Goal: Information Seeking & Learning: Learn about a topic

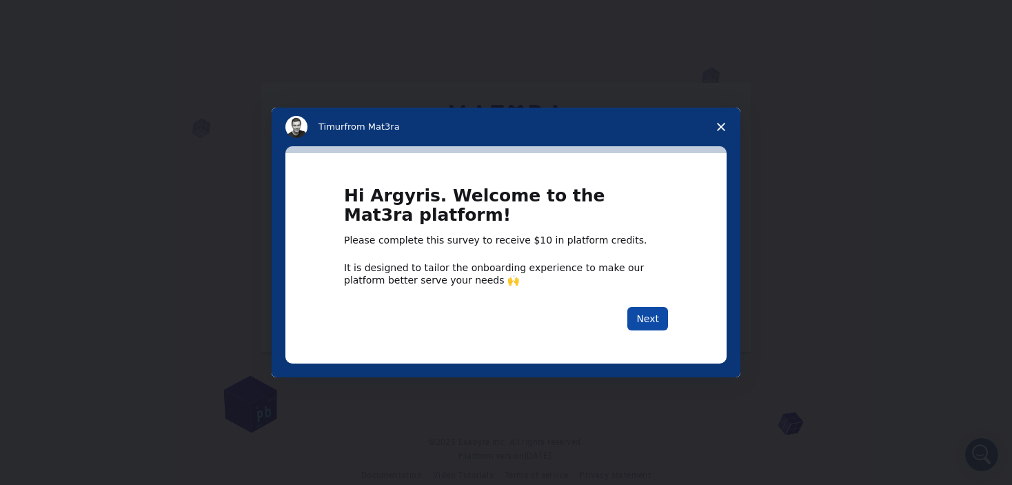
click at [656, 313] on button "Next" at bounding box center [648, 318] width 41 height 23
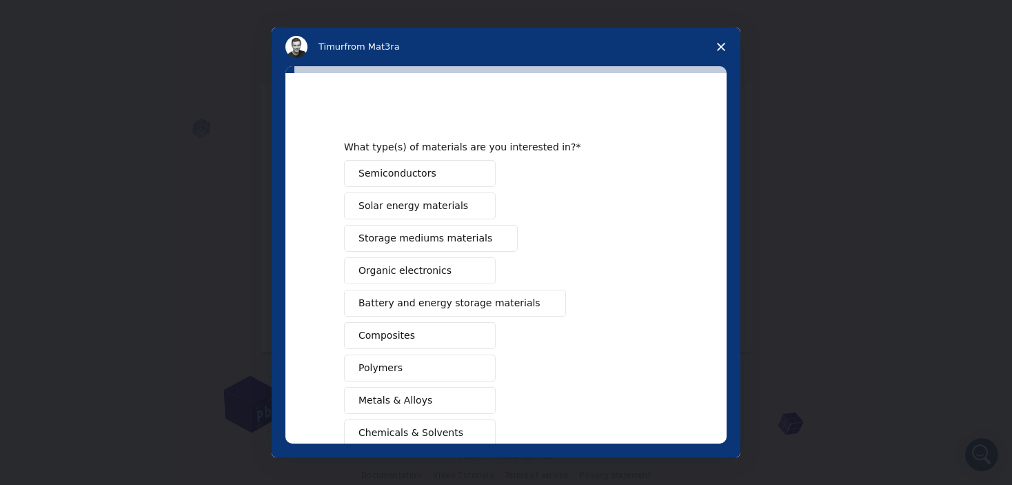
drag, startPoint x: 728, startPoint y: 170, endPoint x: 725, endPoint y: 199, distance: 29.1
click at [725, 199] on div "What type(s) of materials are you interested in? Semiconductors Solar energy ma…" at bounding box center [506, 261] width 469 height 391
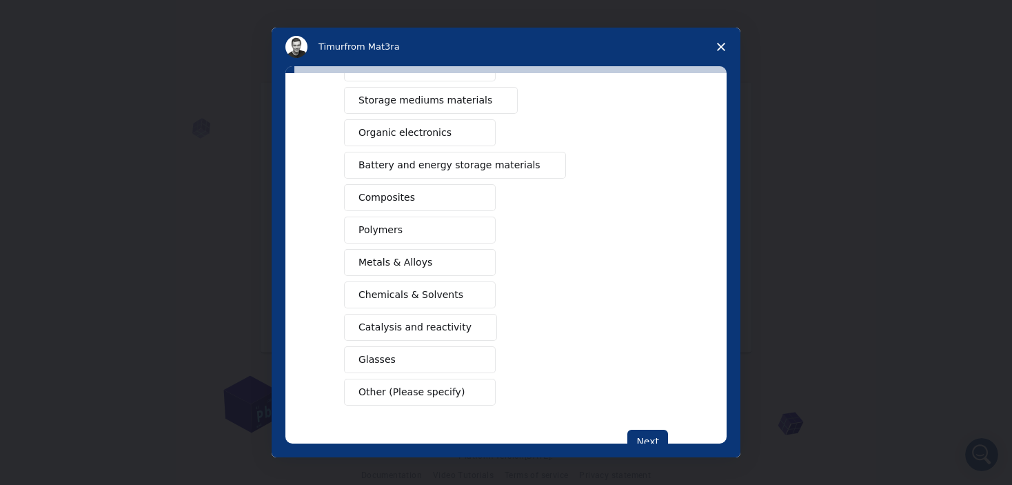
scroll to position [141, 0]
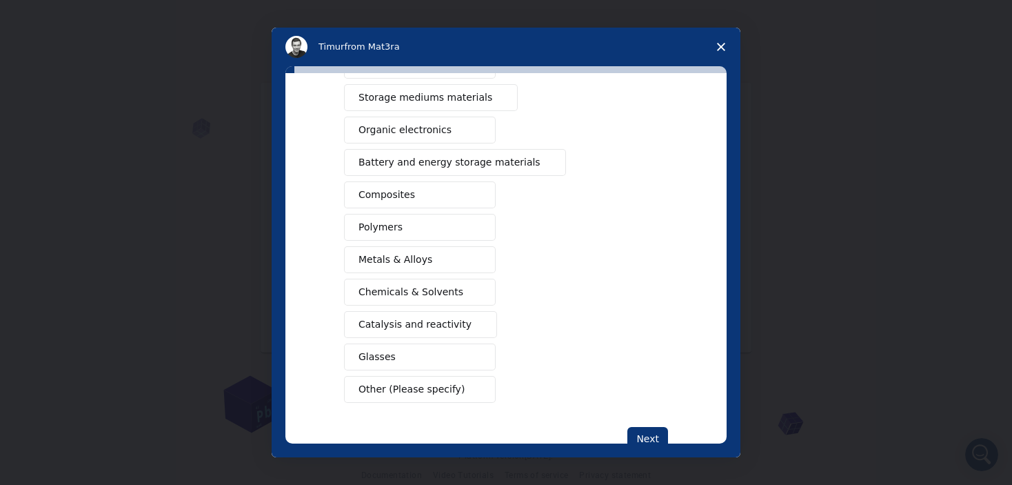
click at [430, 220] on button "Polymers" at bounding box center [420, 227] width 152 height 27
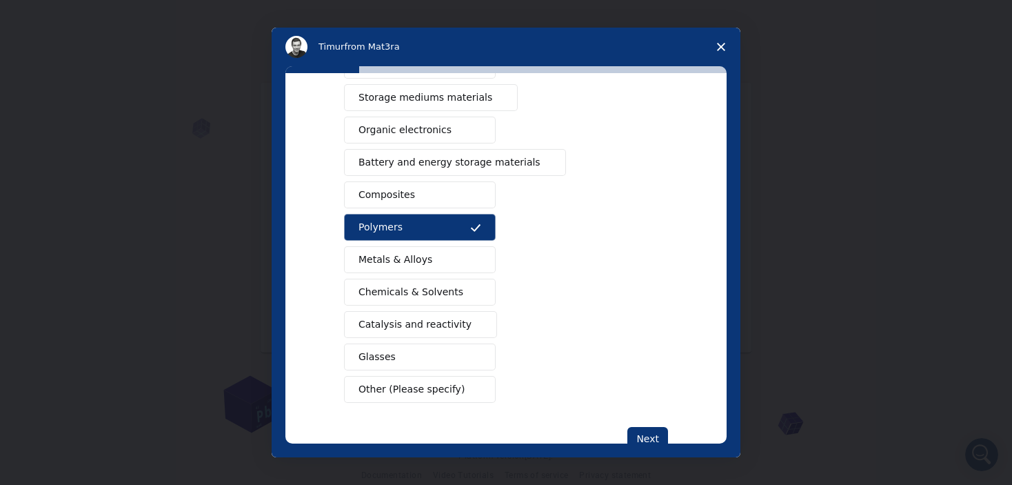
click at [435, 257] on button "Metals & Alloys" at bounding box center [420, 259] width 152 height 27
click at [410, 350] on button "Glasses" at bounding box center [420, 356] width 152 height 27
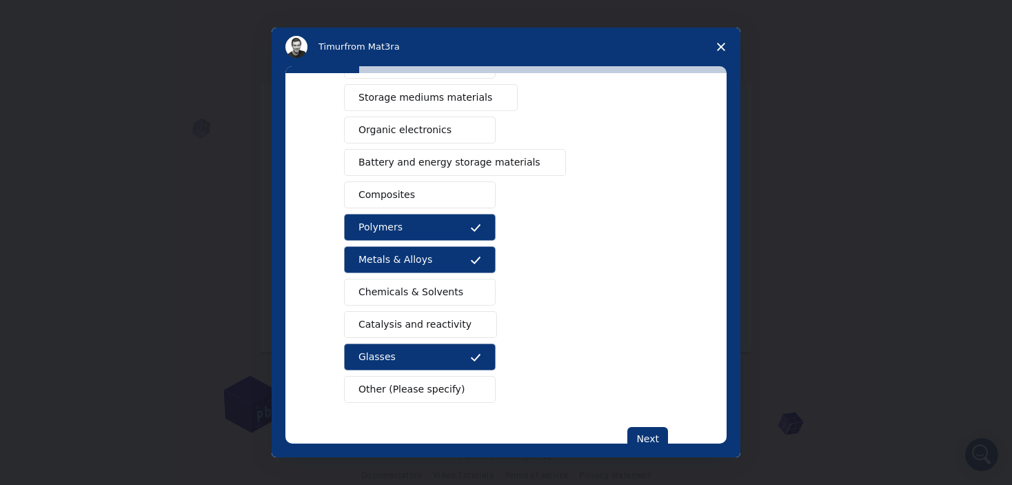
click at [454, 382] on button "Other (Please specify)" at bounding box center [420, 389] width 152 height 27
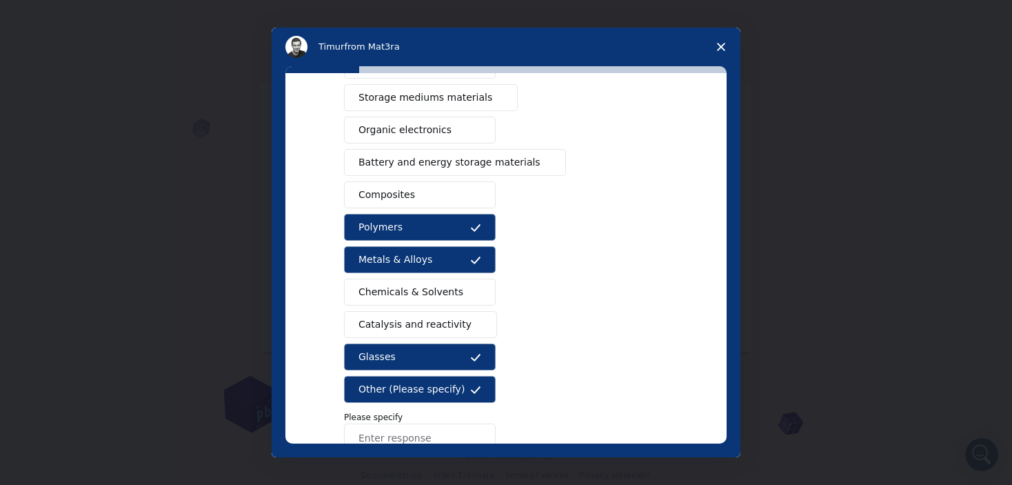
click at [430, 383] on span "Other (Please specify)" at bounding box center [412, 389] width 106 height 14
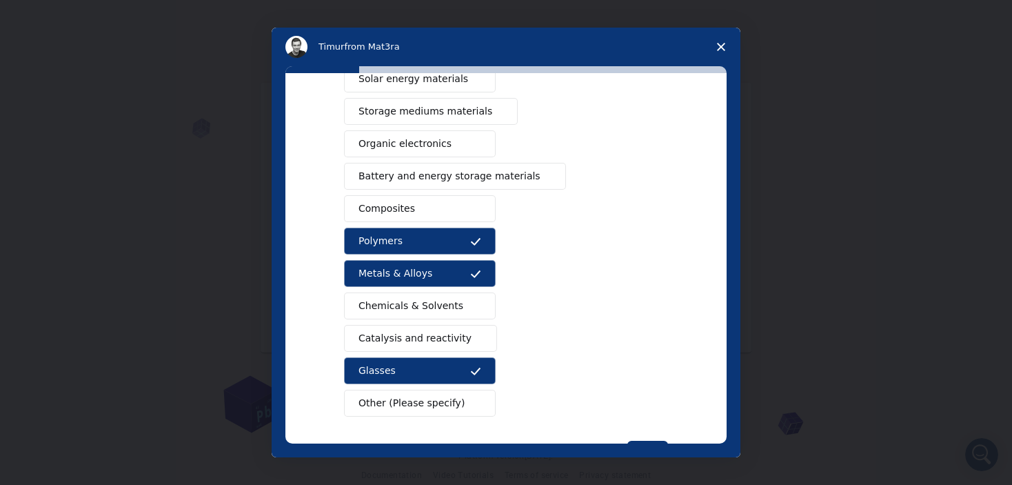
scroll to position [177, 0]
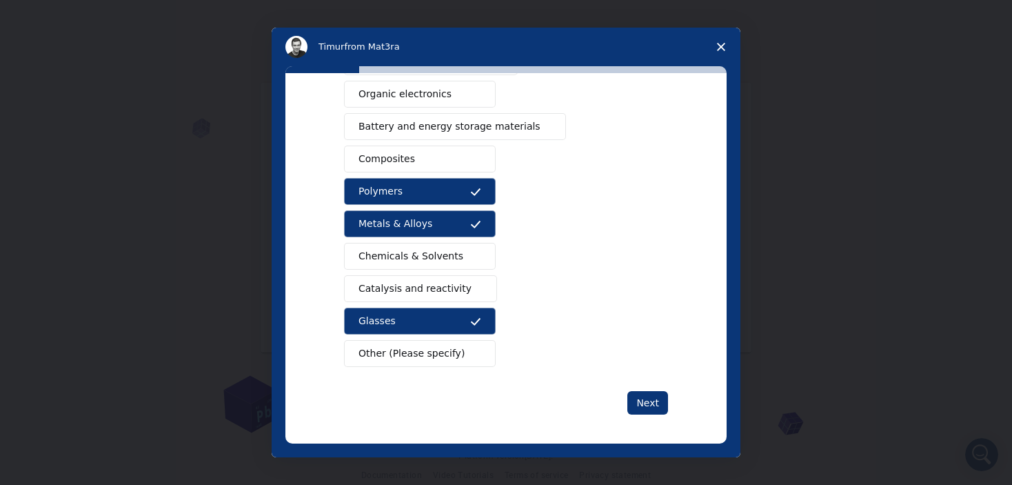
click at [423, 354] on span "Other (Please specify)" at bounding box center [412, 353] width 106 height 14
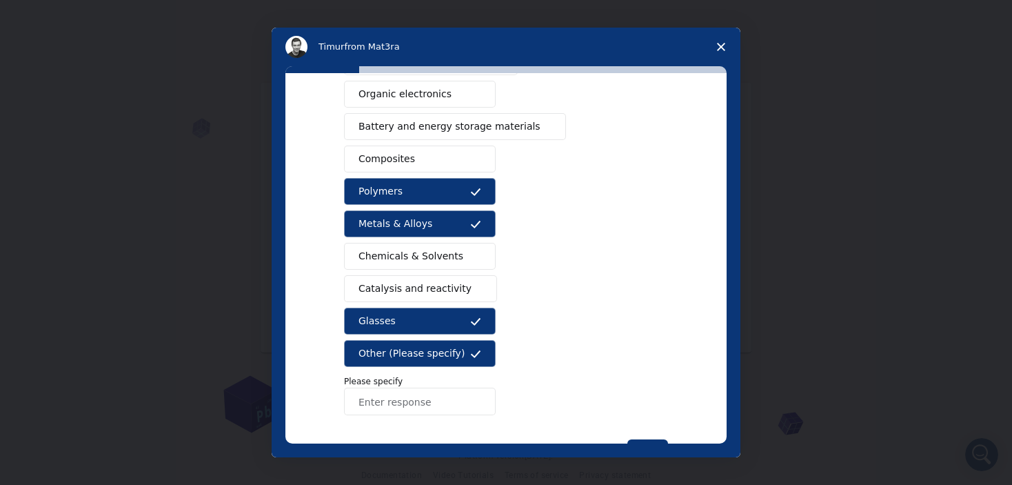
drag, startPoint x: 717, startPoint y: 290, endPoint x: 717, endPoint y: 341, distance: 51.0
click at [717, 341] on div "What type(s) of materials are you interested in? Semiconductors Solar energy ma…" at bounding box center [506, 258] width 441 height 370
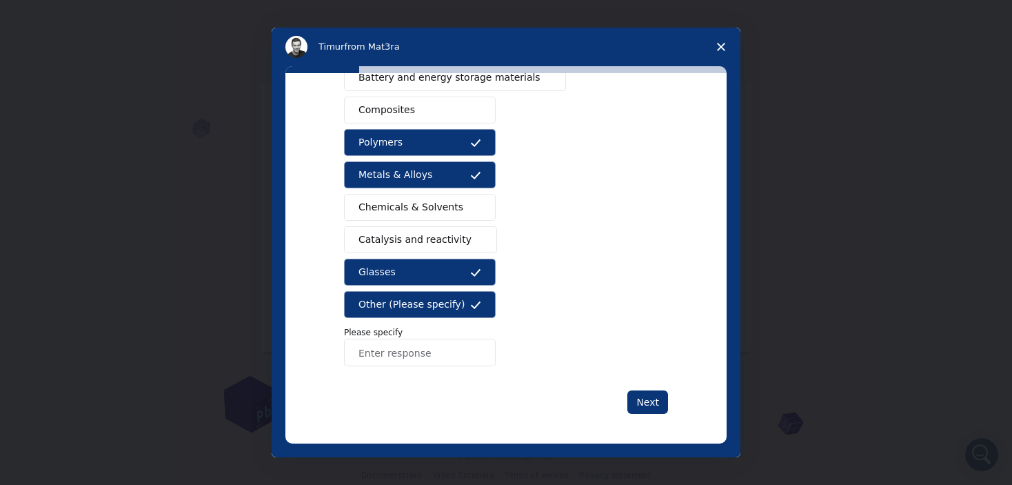
click at [427, 345] on input "Enter response" at bounding box center [420, 353] width 152 height 28
type input "m"
click at [468, 287] on div "Semiconductors Solar energy materials Storage mediums materials Organic electro…" at bounding box center [506, 150] width 324 height 432
click at [470, 305] on icon "Intercom messenger" at bounding box center [475, 304] width 11 height 11
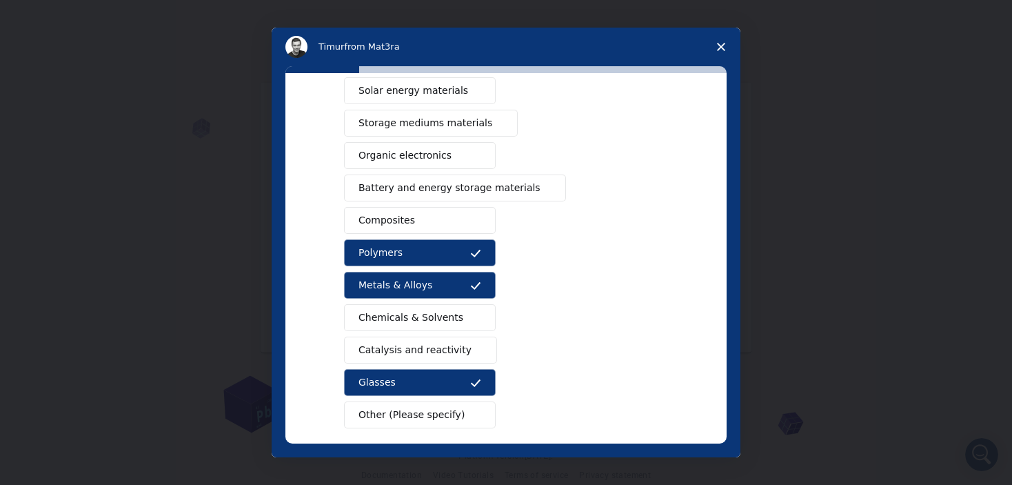
scroll to position [93, 0]
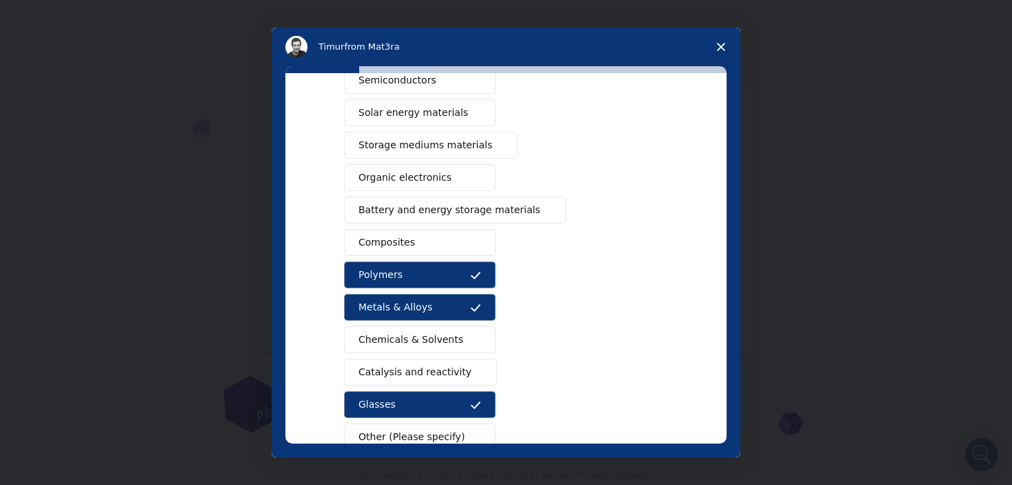
click at [454, 149] on span "Storage mediums materials" at bounding box center [426, 145] width 134 height 14
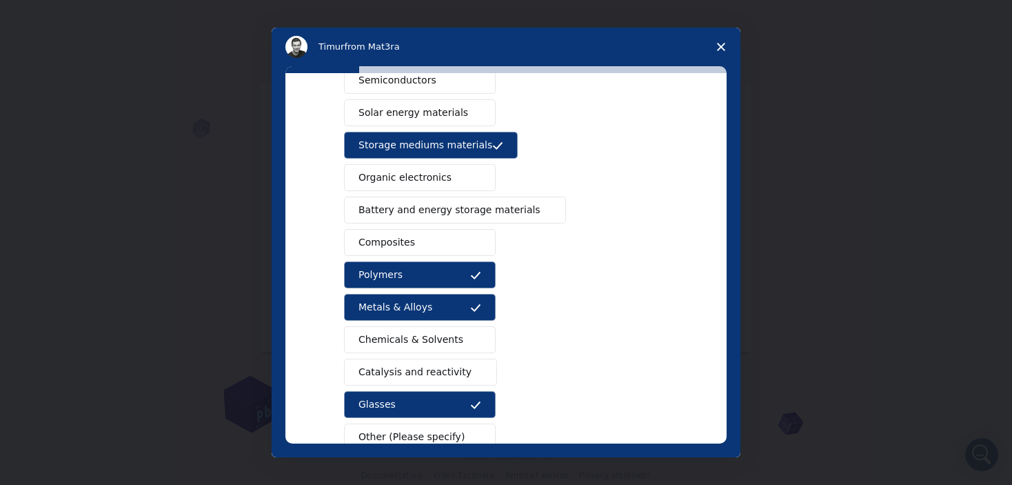
scroll to position [177, 0]
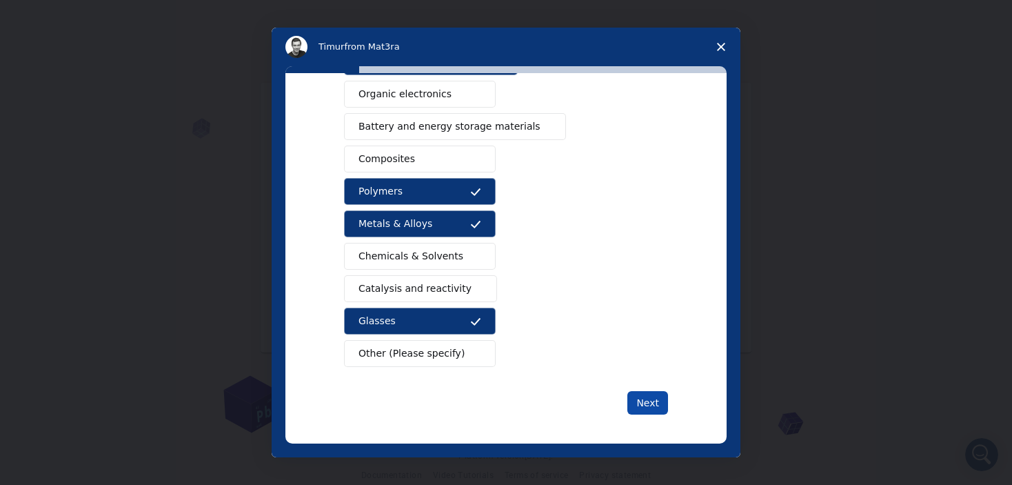
click at [642, 394] on button "Next" at bounding box center [648, 402] width 41 height 23
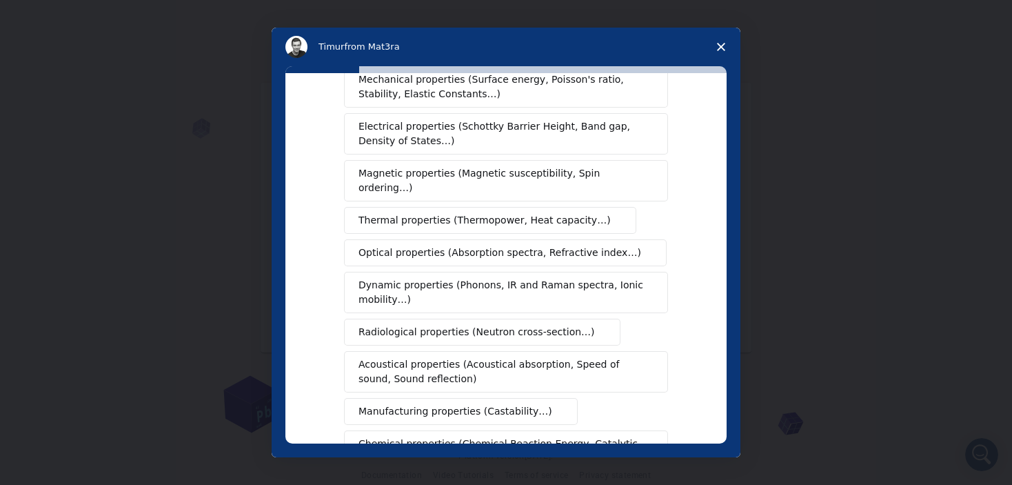
scroll to position [61, 0]
click at [614, 174] on span "Magnetic properties (Magnetic susceptibility, Spin ordering…)" at bounding box center [501, 179] width 285 height 29
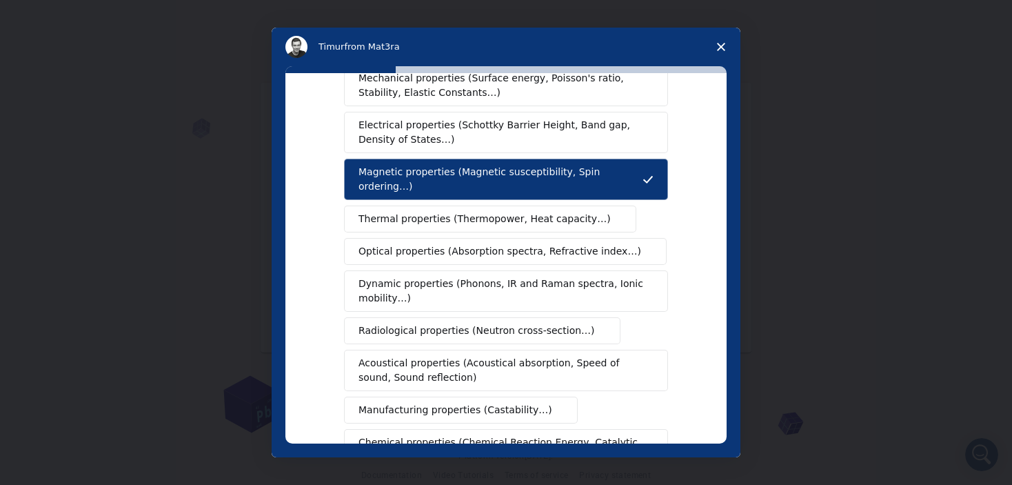
click at [567, 212] on span "Thermal properties (Thermopower, Heat capacity…)" at bounding box center [485, 219] width 252 height 14
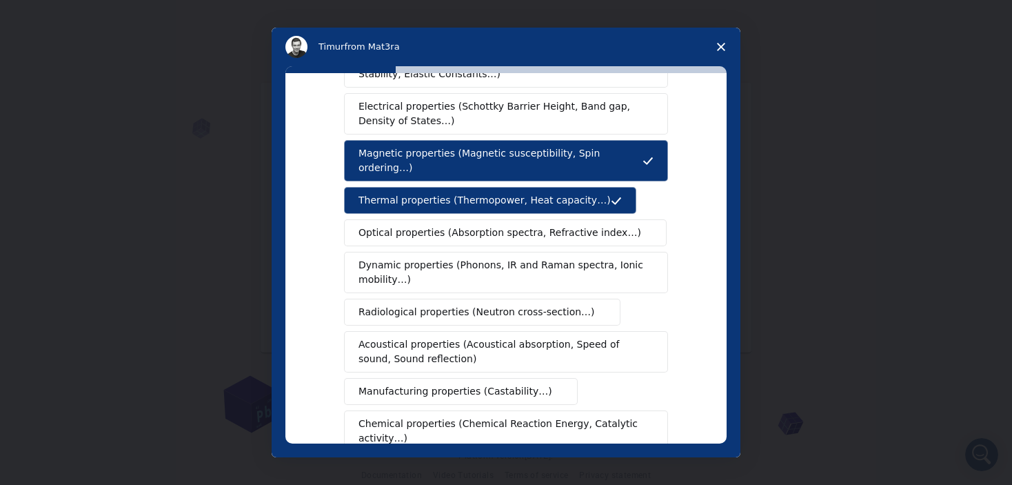
scroll to position [82, 0]
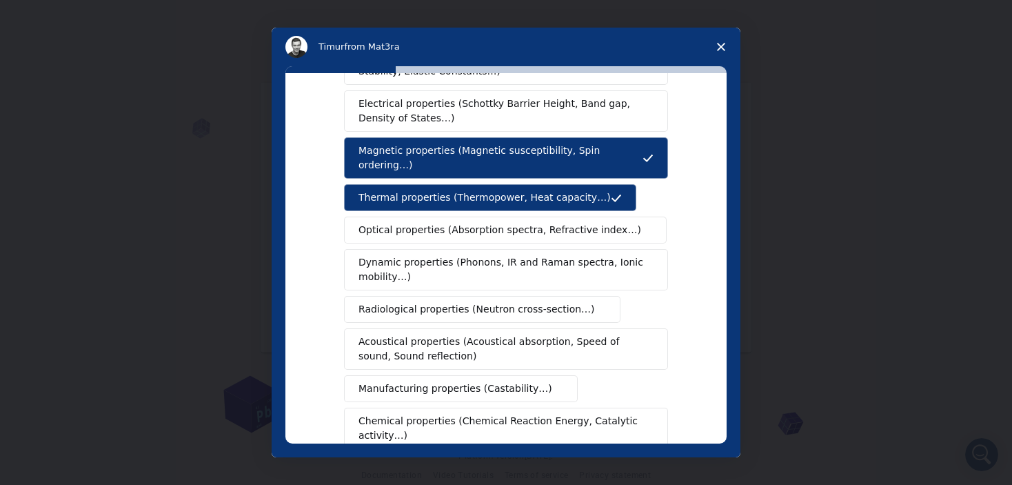
click at [503, 223] on span "Optical properties (Absorption spectra, Refractive index…)" at bounding box center [500, 230] width 283 height 14
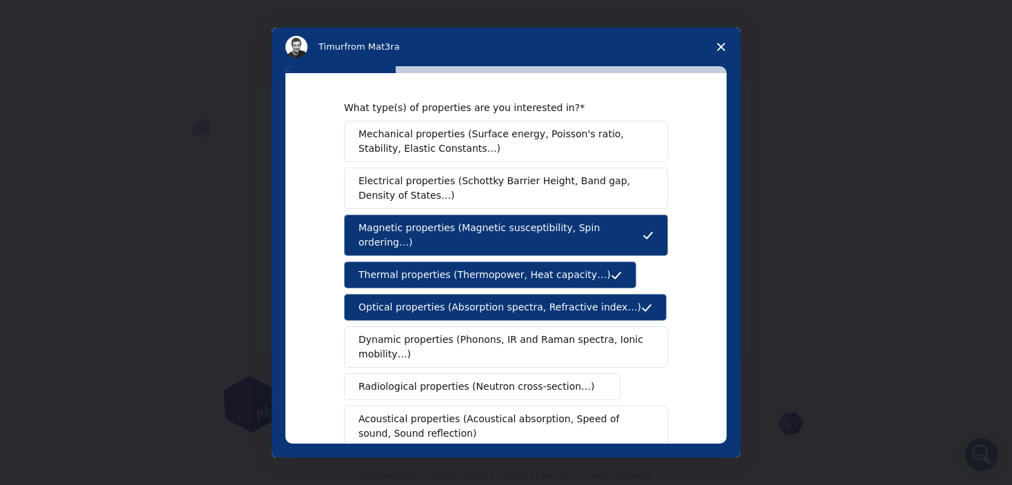
scroll to position [0, 0]
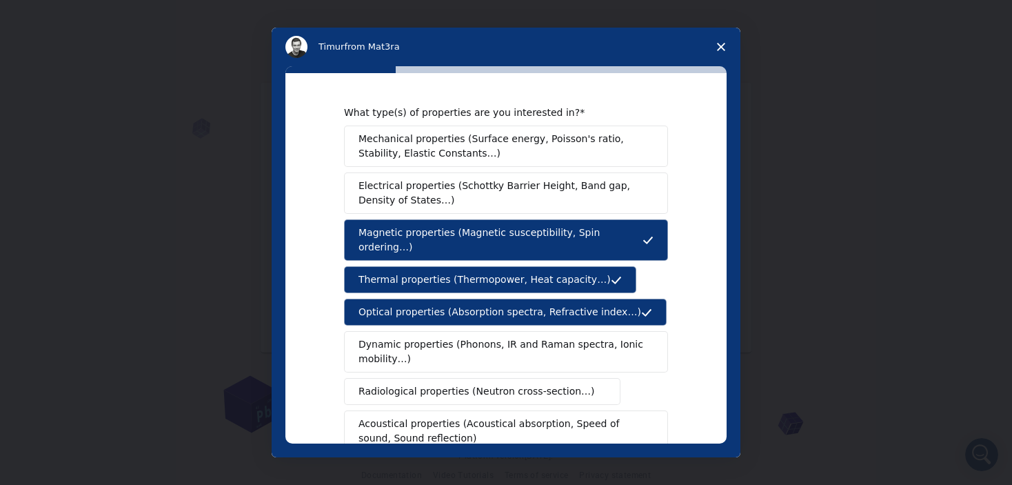
click at [616, 191] on span "Electrical properties (Schottky Barrier Height, Band gap, Density of States…)" at bounding box center [502, 193] width 287 height 29
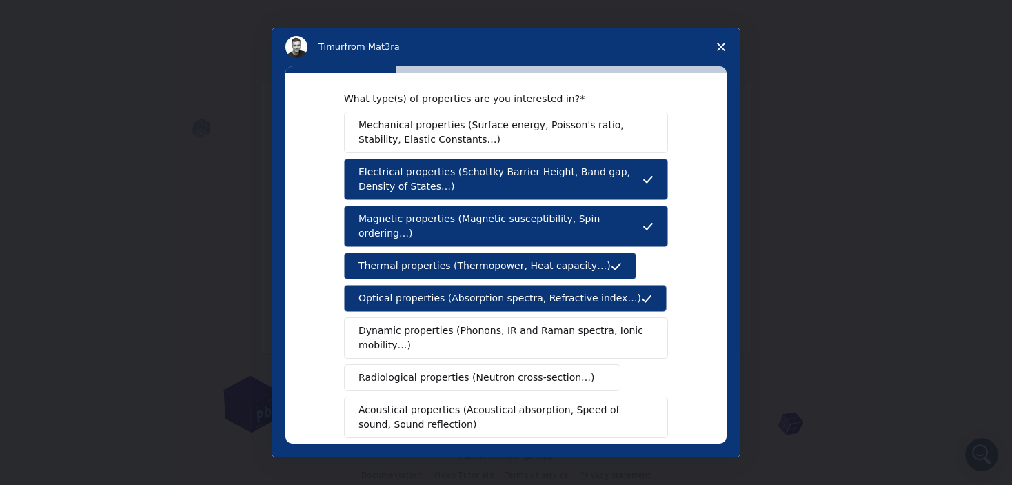
scroll to position [13, 0]
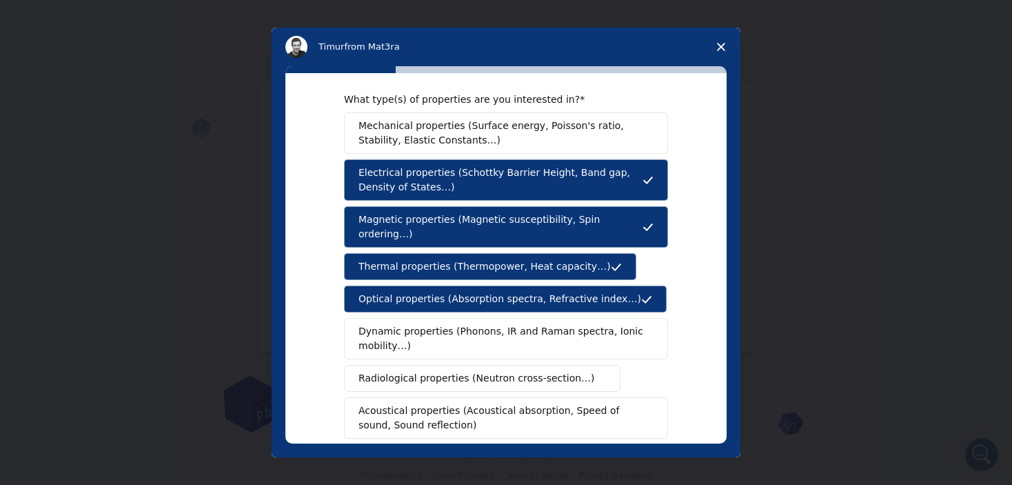
click at [573, 137] on span "Mechanical properties (Surface energy, Poisson's ratio, Stability, Elastic Cons…" at bounding box center [503, 133] width 288 height 29
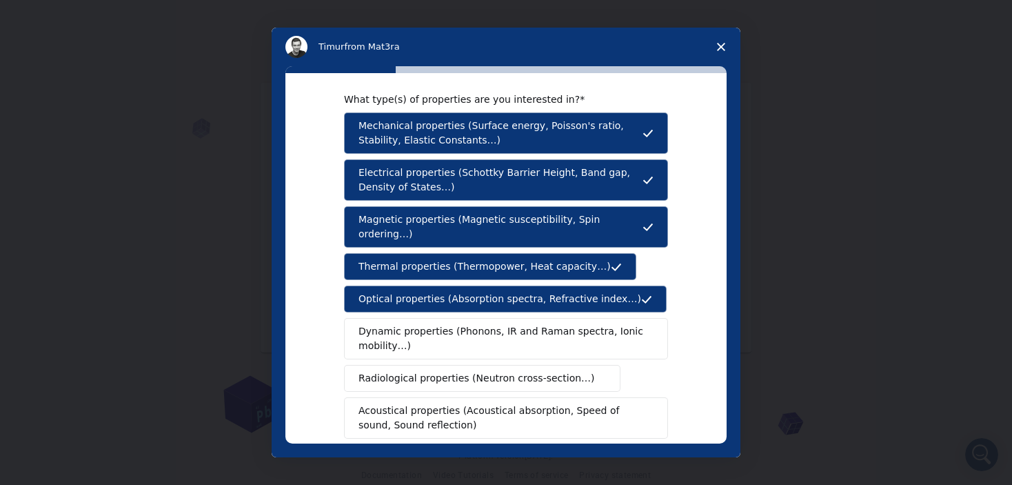
click at [517, 330] on span "Dynamic properties (Phonons, IR and Raman spectra, Ionic mobility…)" at bounding box center [502, 338] width 286 height 29
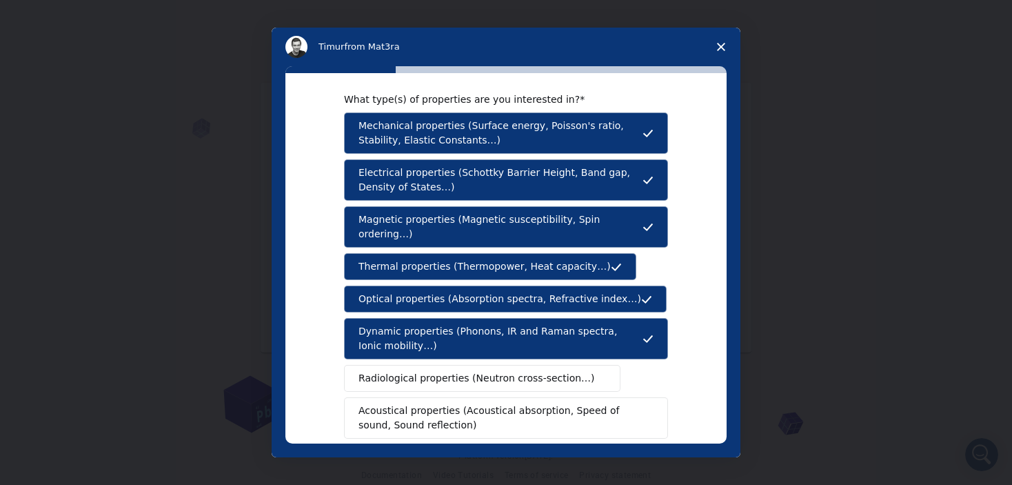
click at [548, 330] on span "Dynamic properties (Phonons, IR and Raman spectra, Ionic mobility…)" at bounding box center [501, 338] width 284 height 29
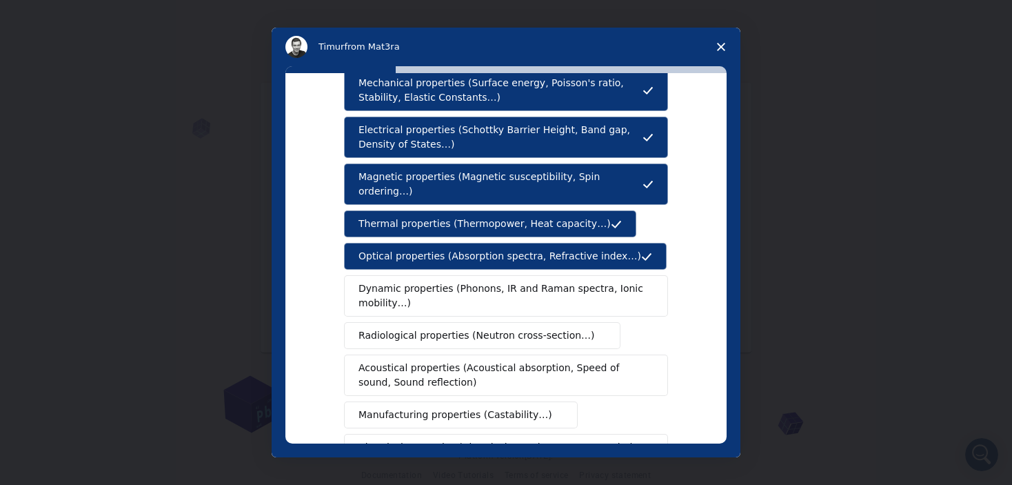
scroll to position [60, 0]
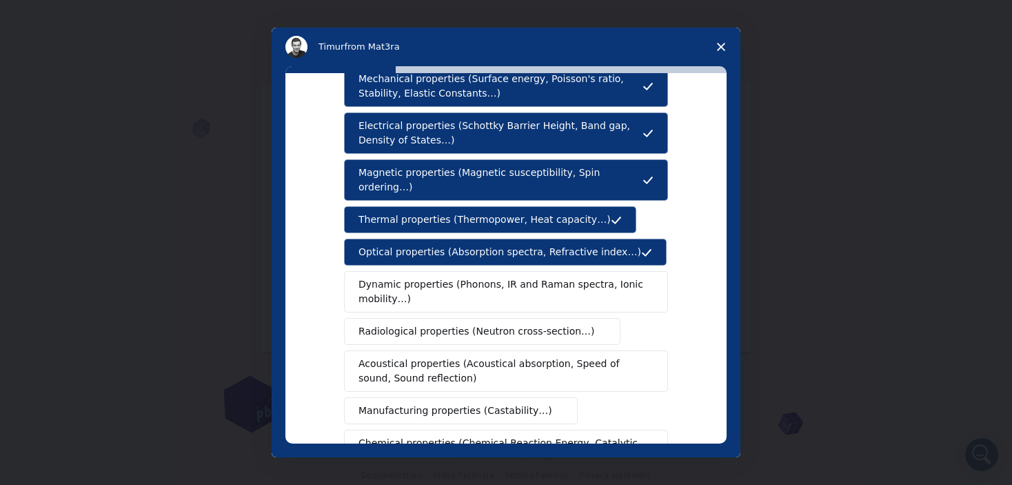
click at [590, 278] on span "Dynamic properties (Phonons, IR and Raman spectra, Ionic mobility…)" at bounding box center [502, 291] width 286 height 29
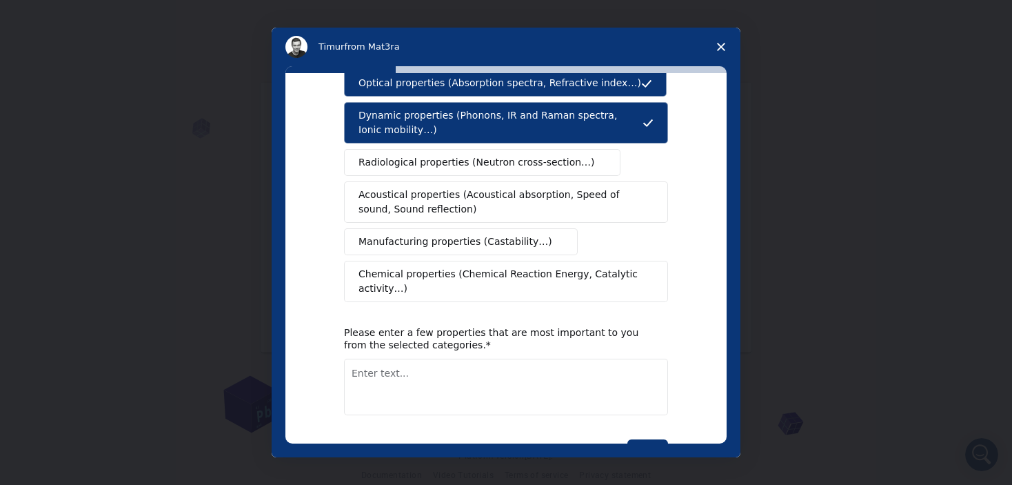
scroll to position [248, 0]
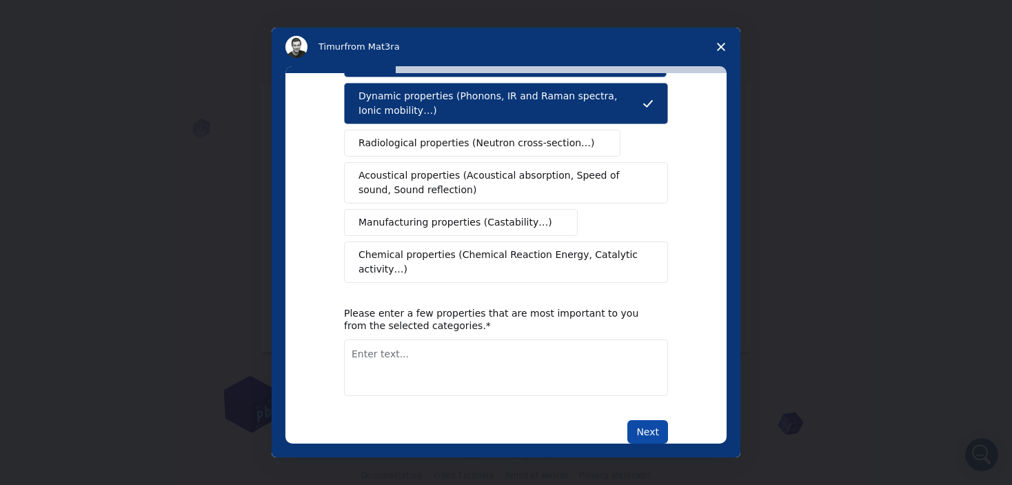
click at [649, 420] on button "Next" at bounding box center [648, 431] width 41 height 23
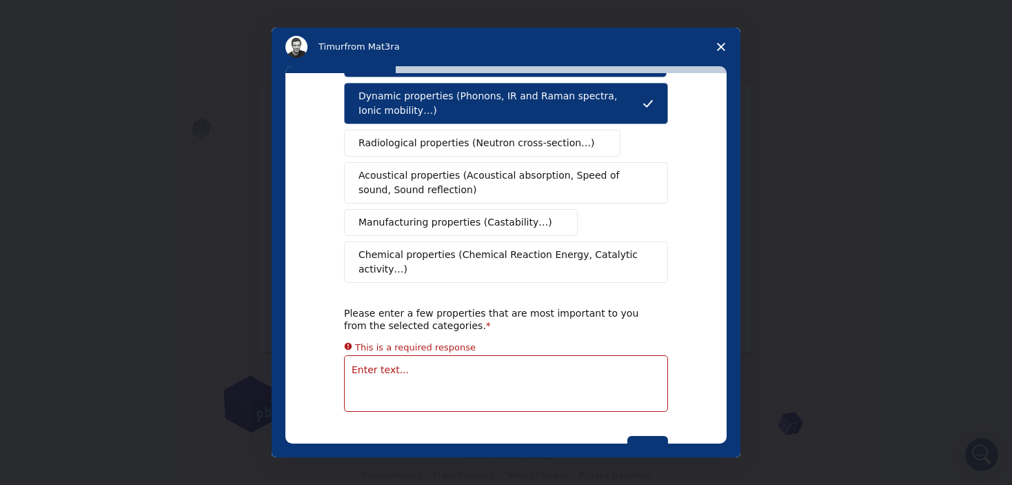
click at [484, 355] on textarea "Enter text..." at bounding box center [506, 383] width 324 height 57
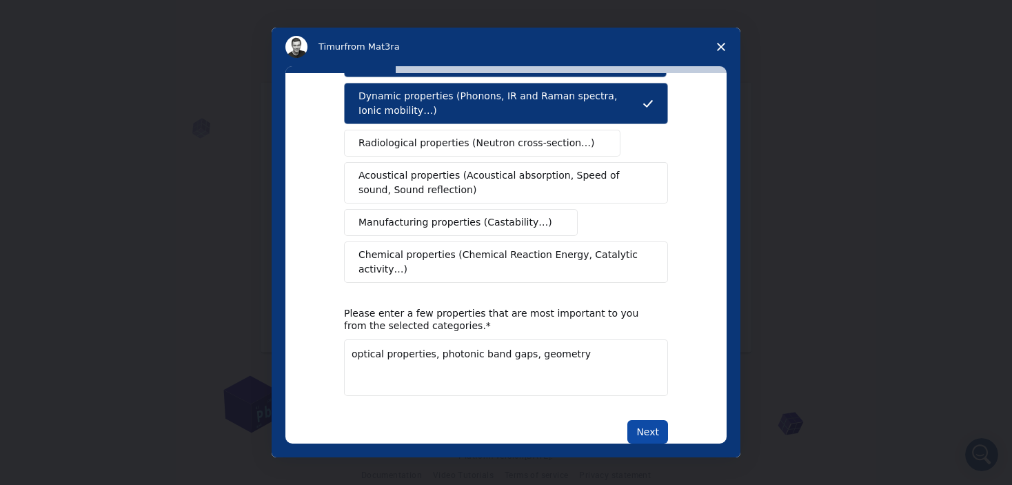
type textarea "optical properties, photonic band gaps, geometry"
click at [651, 420] on button "Next" at bounding box center [648, 431] width 41 height 23
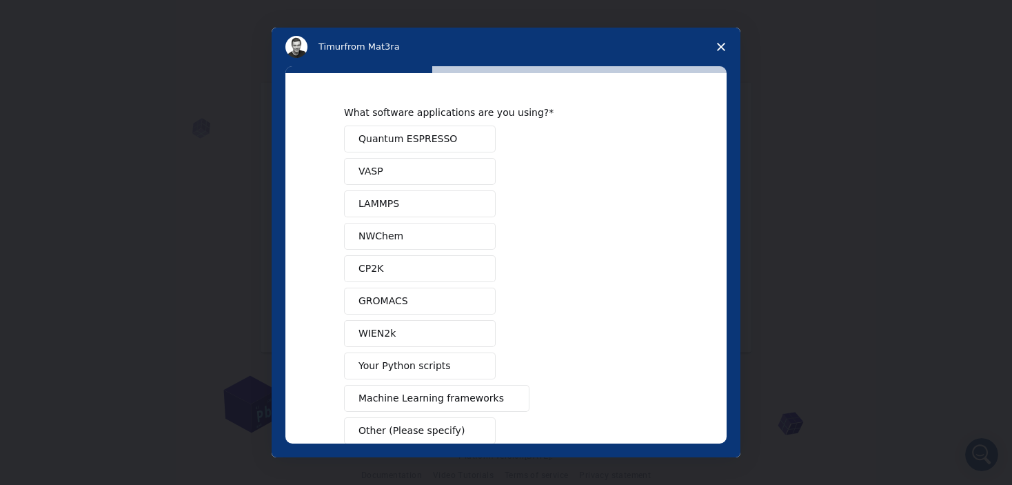
scroll to position [36, 0]
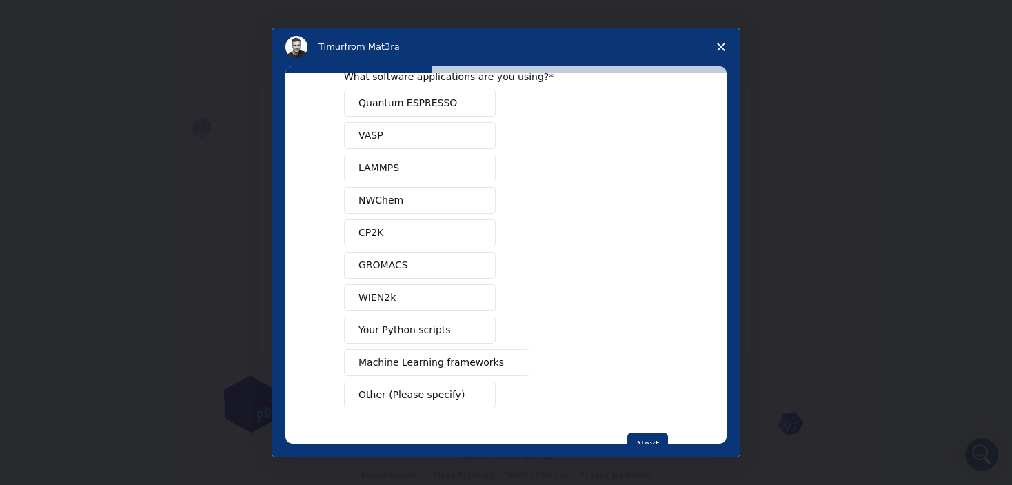
click at [438, 329] on button "Your Python scripts" at bounding box center [420, 330] width 152 height 27
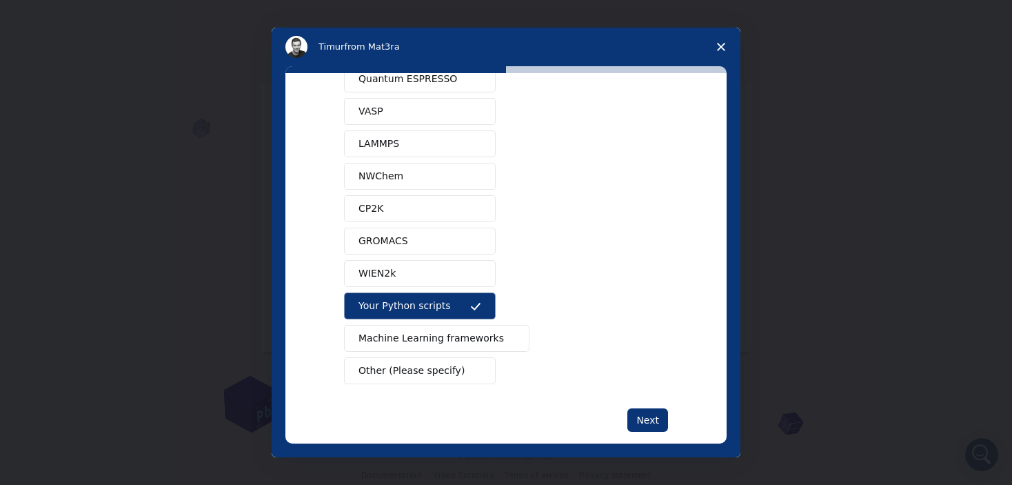
scroll to position [63, 0]
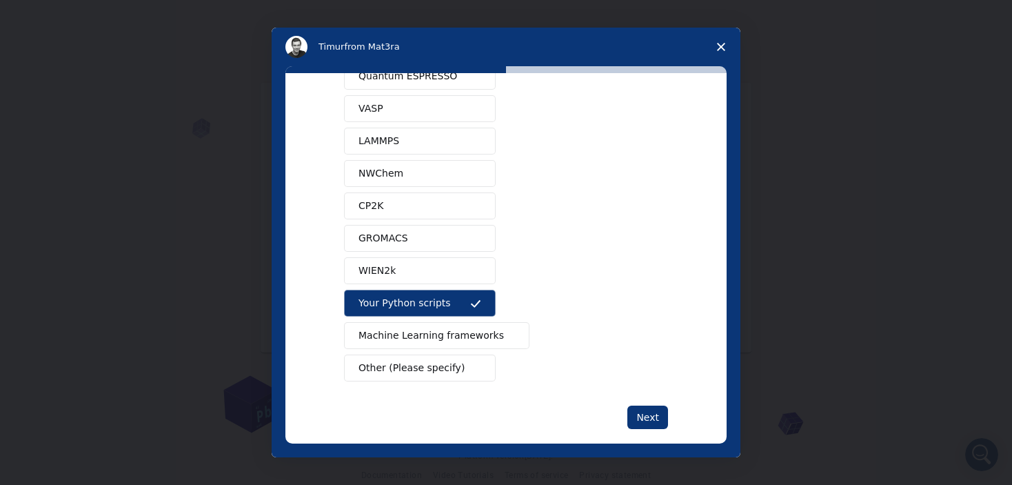
click at [450, 361] on button "Other (Please specify)" at bounding box center [420, 367] width 152 height 27
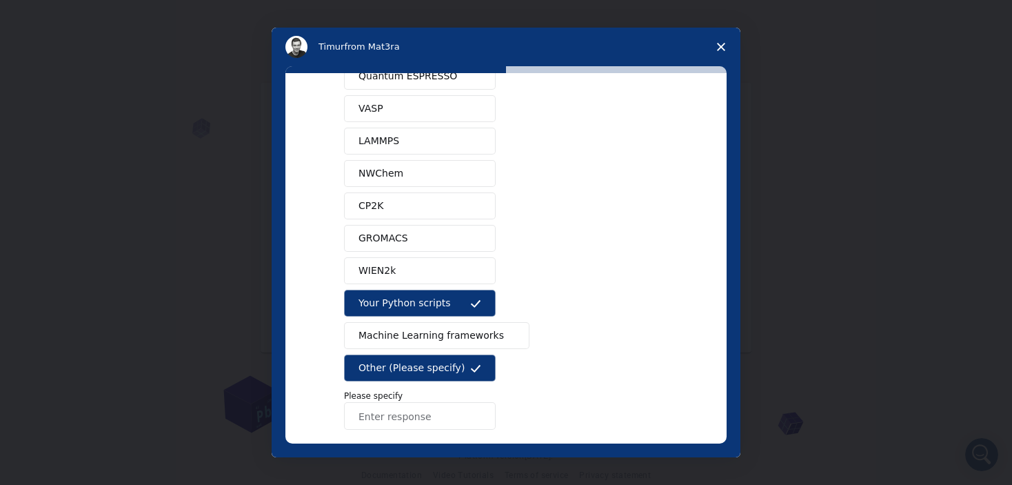
click at [458, 296] on button "Your Python scripts" at bounding box center [420, 303] width 152 height 27
click at [414, 425] on input "Enter response" at bounding box center [420, 416] width 152 height 28
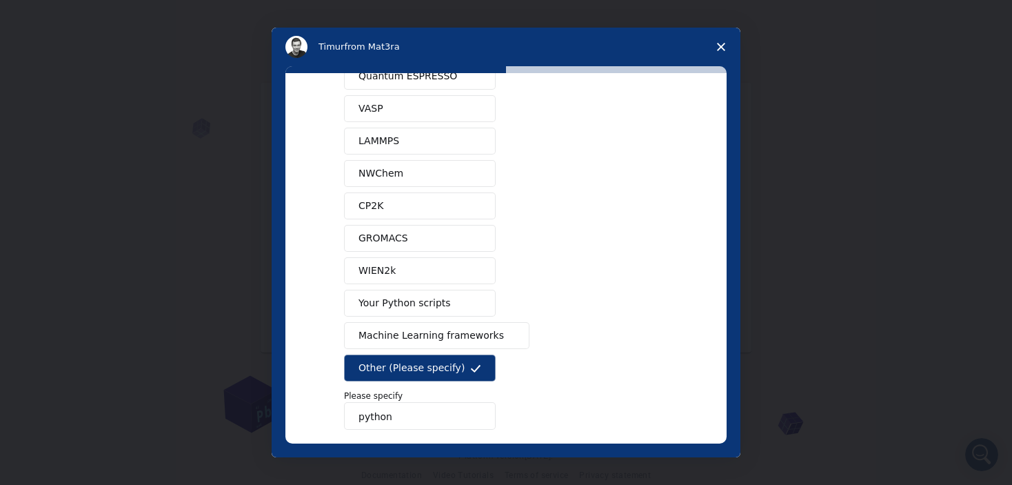
type input "python"
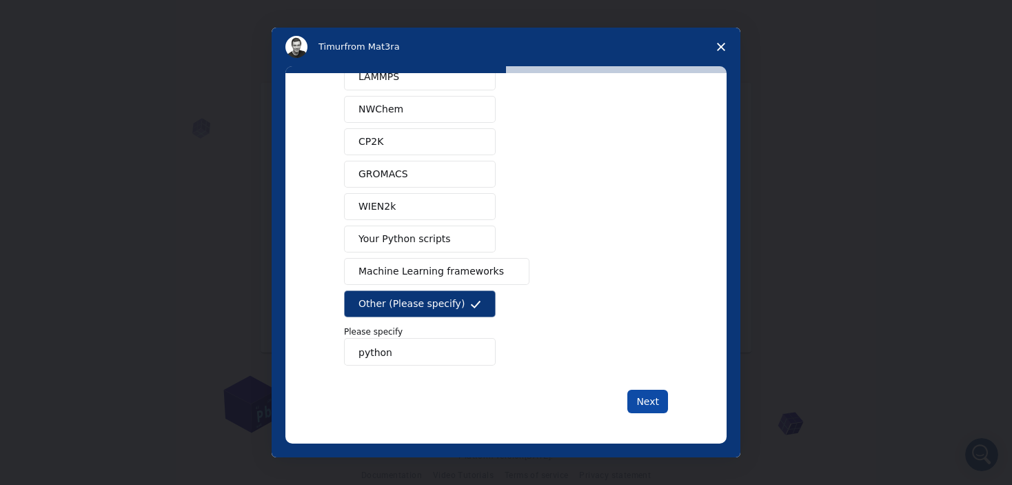
click at [654, 394] on button "Next" at bounding box center [648, 401] width 41 height 23
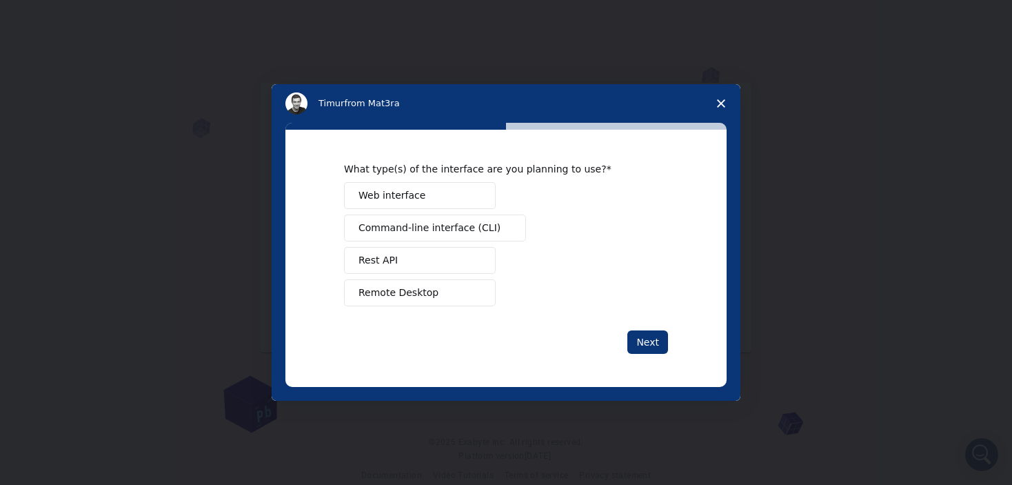
click at [443, 232] on span "Command-line interface (CLI)" at bounding box center [430, 228] width 142 height 14
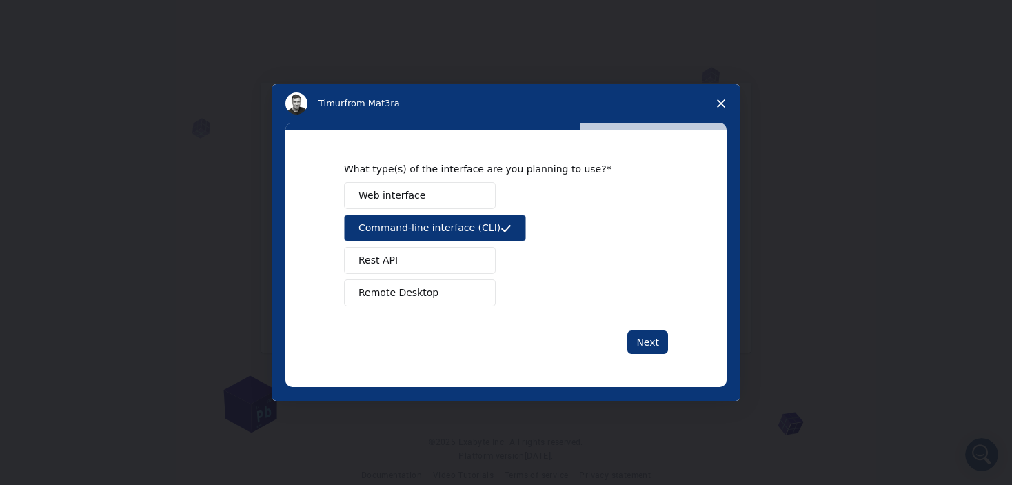
click at [437, 298] on button "Remote Desktop" at bounding box center [420, 292] width 152 height 27
click at [431, 259] on button "Rest API" at bounding box center [420, 260] width 152 height 27
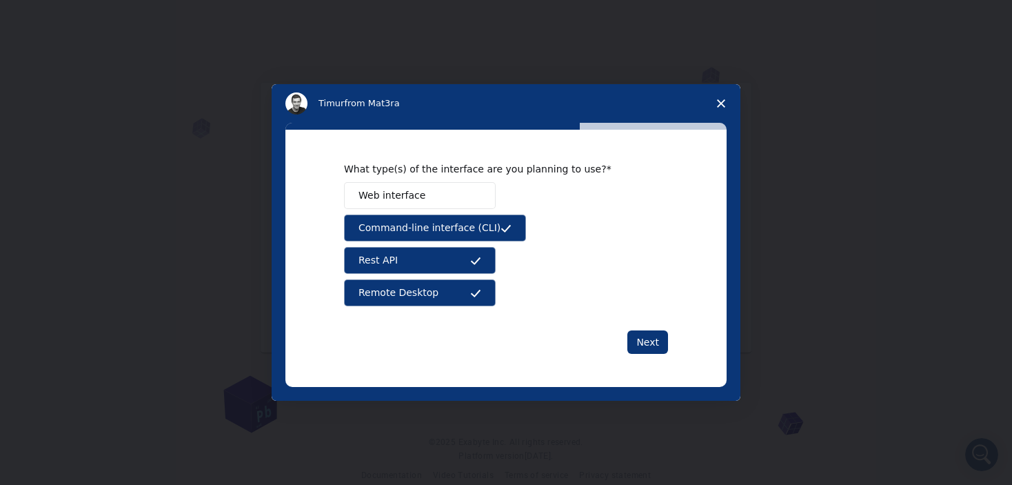
click at [436, 199] on button "Web interface" at bounding box center [420, 195] width 152 height 27
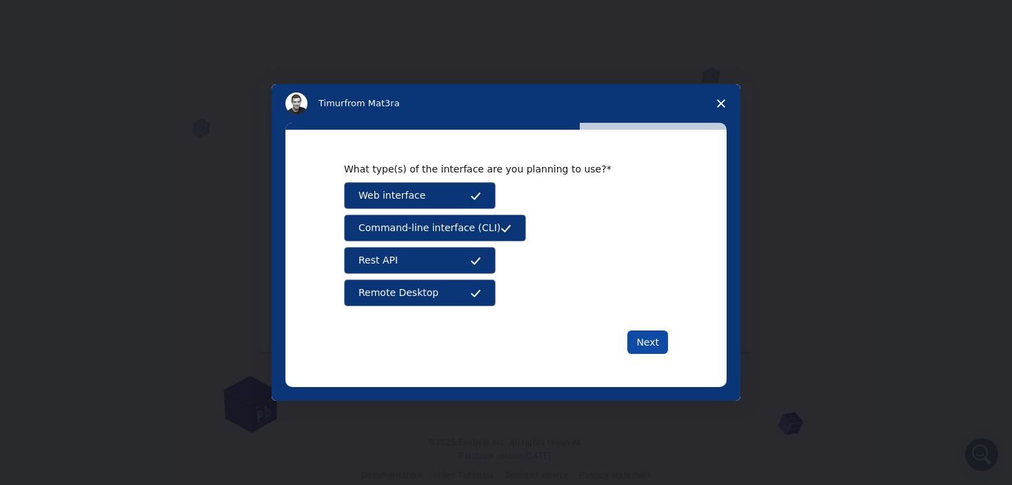
click at [640, 341] on button "Next" at bounding box center [648, 341] width 41 height 23
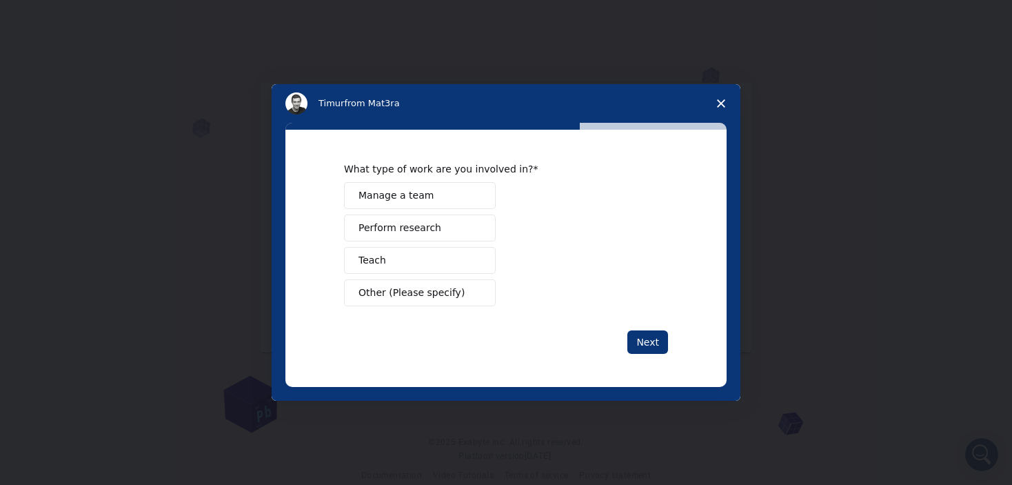
click at [435, 228] on button "Perform research" at bounding box center [420, 227] width 152 height 27
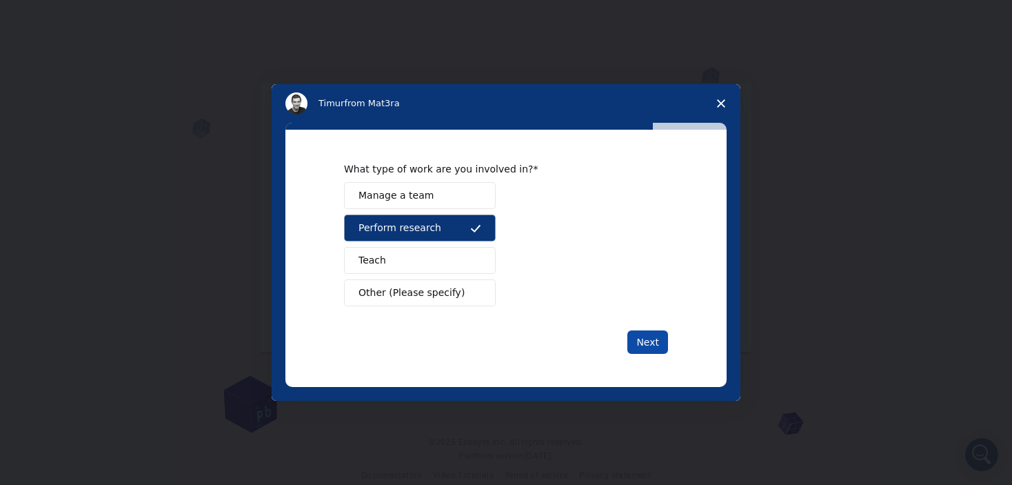
click at [638, 332] on button "Next" at bounding box center [648, 341] width 41 height 23
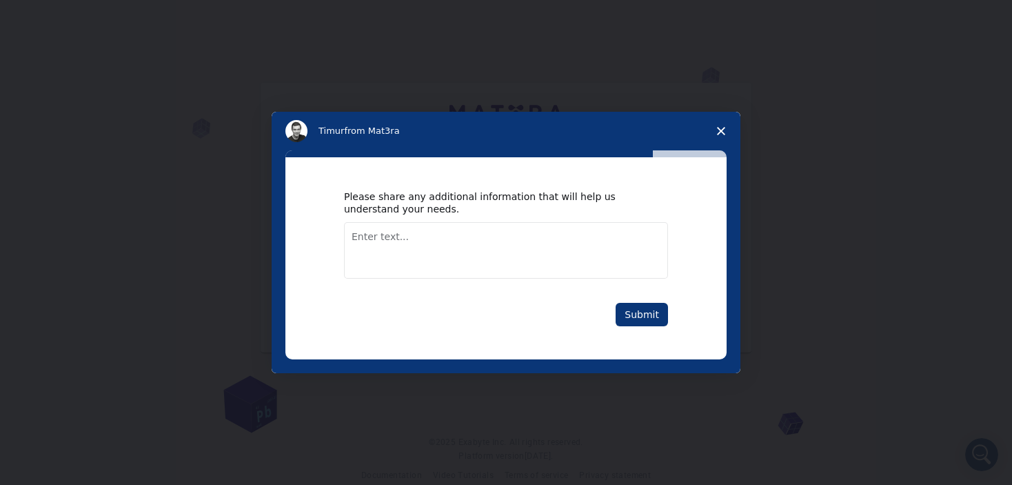
click at [522, 246] on textarea "Enter text..." at bounding box center [506, 250] width 324 height 57
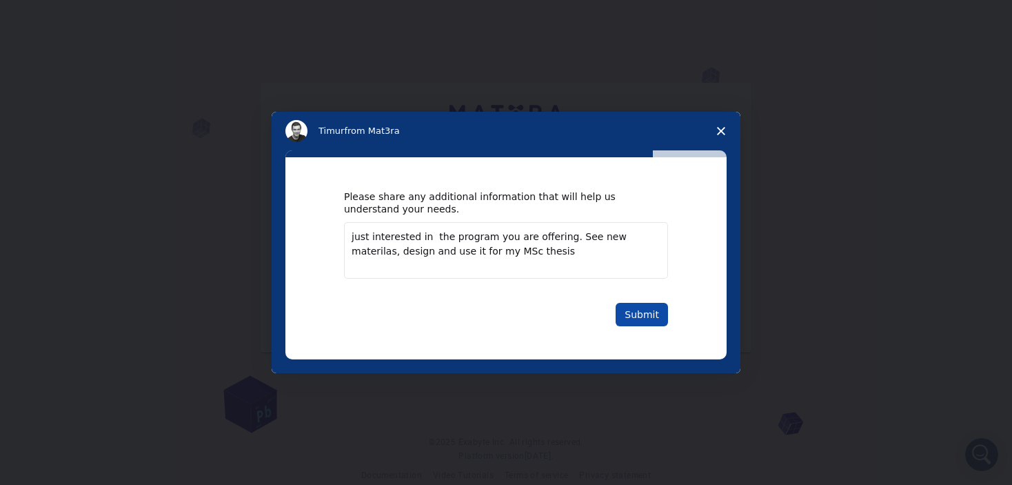
type textarea "just interested in the program you are offering. See new materilas, design and …"
click at [653, 306] on button "Submit" at bounding box center [642, 314] width 52 height 23
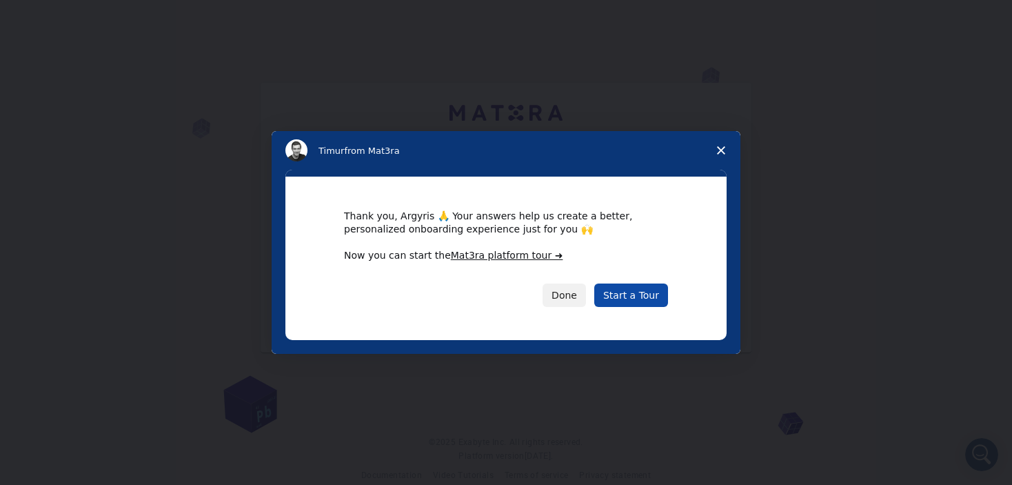
click at [645, 297] on link "Start a Tour" at bounding box center [631, 294] width 74 height 23
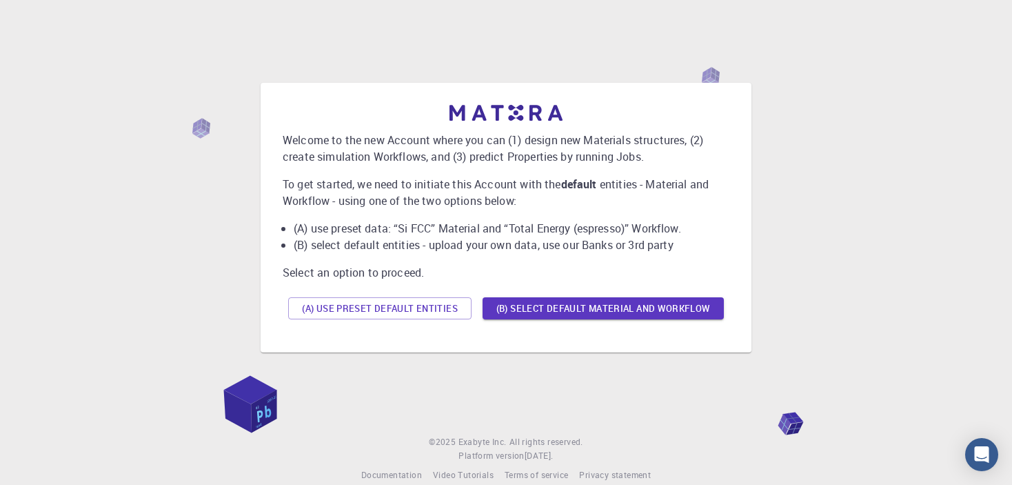
click at [403, 301] on button "(A) Use preset default entities" at bounding box center [379, 308] width 183 height 22
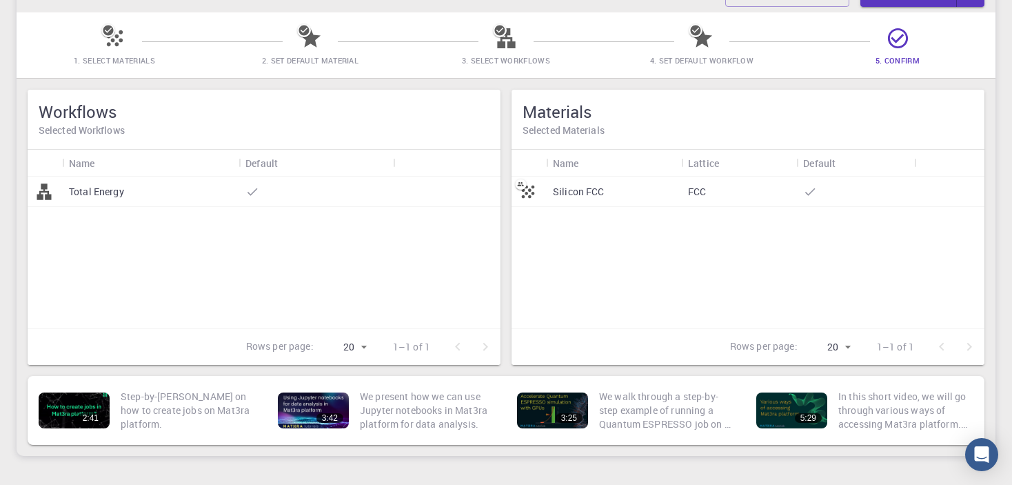
scroll to position [94, 0]
click at [85, 194] on p "Total Energy" at bounding box center [96, 193] width 55 height 14
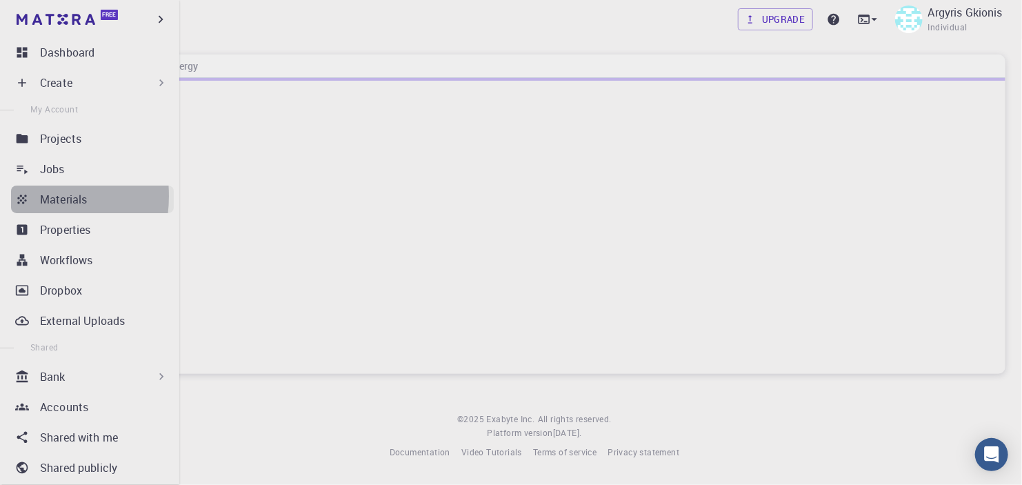
click at [22, 196] on icon at bounding box center [22, 199] width 14 height 14
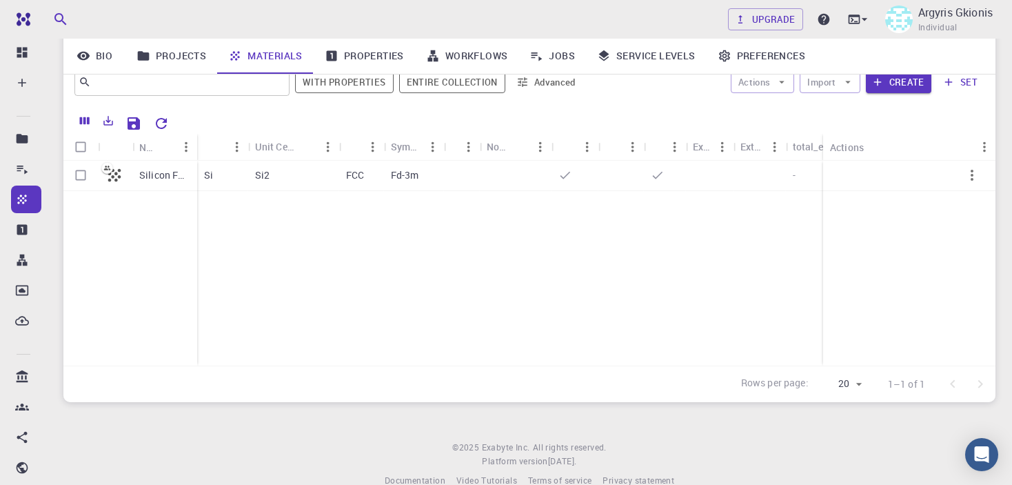
scroll to position [123, 0]
click at [208, 174] on p "Si" at bounding box center [208, 176] width 9 height 14
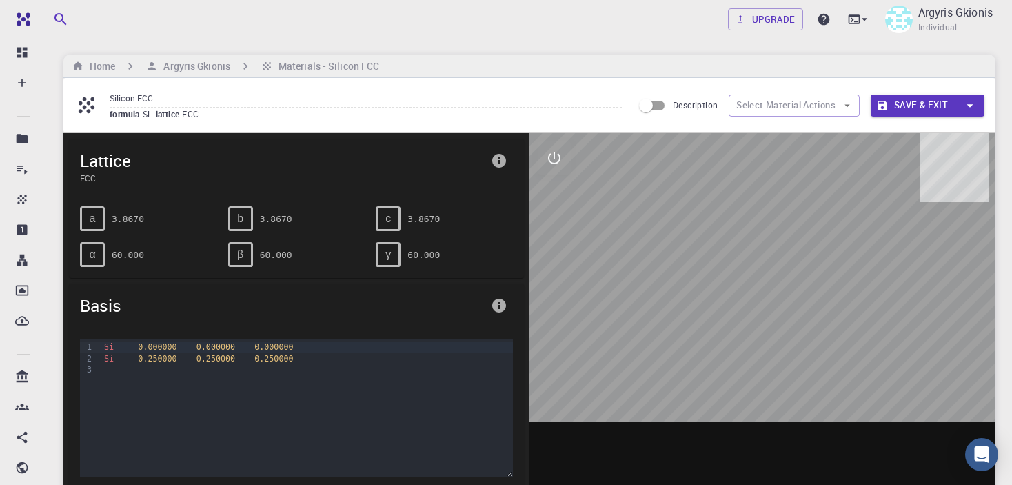
drag, startPoint x: 523, startPoint y: 259, endPoint x: 677, endPoint y: 284, distance: 155.1
click at [677, 284] on div at bounding box center [763, 347] width 466 height 429
click at [146, 346] on span "0.000000" at bounding box center [157, 347] width 39 height 10
click at [208, 358] on span "0.250000" at bounding box center [216, 359] width 39 height 10
click at [246, 218] on div "b" at bounding box center [240, 218] width 25 height 25
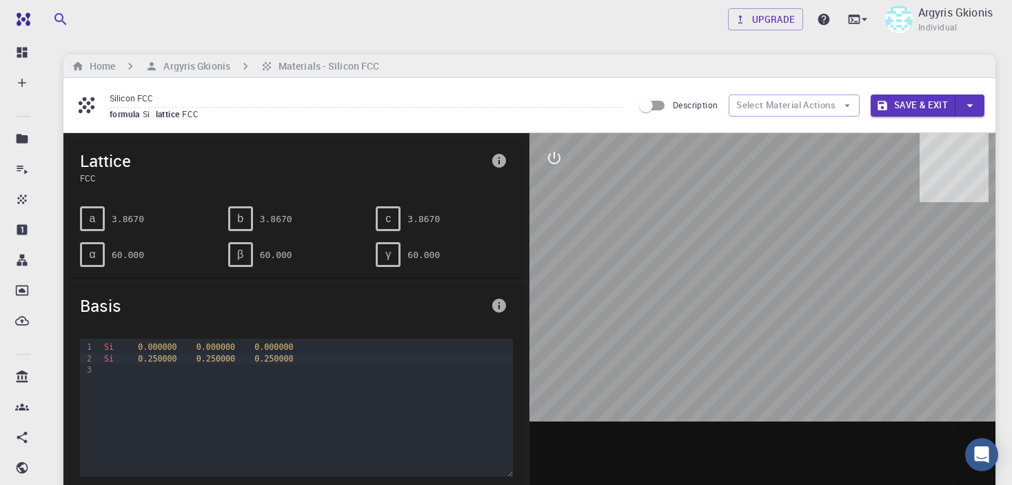
drag, startPoint x: 811, startPoint y: 393, endPoint x: 879, endPoint y: 336, distance: 88.6
click at [879, 336] on div at bounding box center [763, 347] width 466 height 429
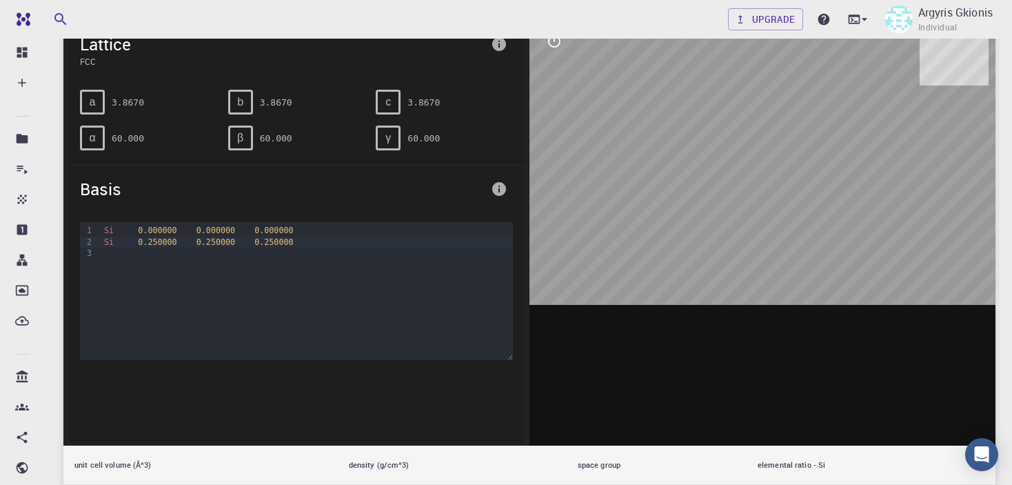
scroll to position [116, 0]
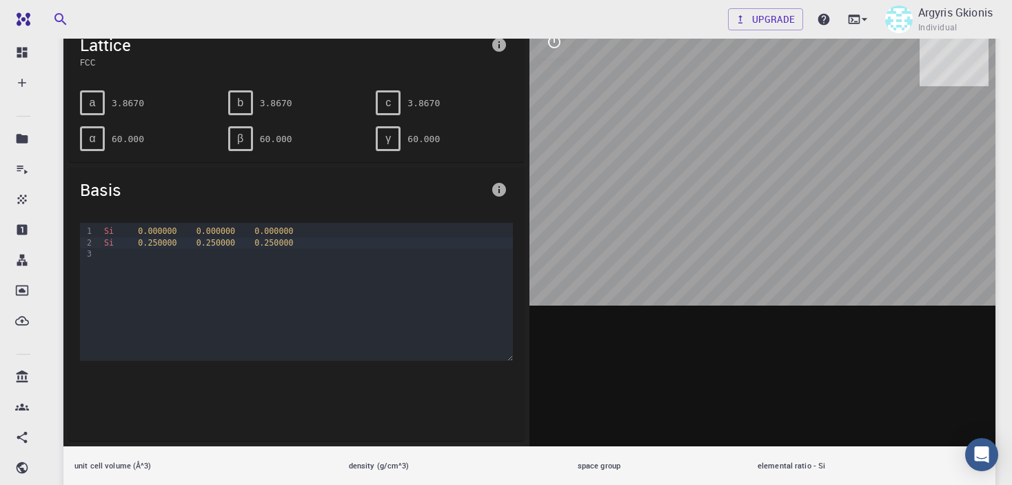
drag, startPoint x: 788, startPoint y: 143, endPoint x: 681, endPoint y: 156, distance: 108.3
click at [681, 160] on div at bounding box center [763, 231] width 466 height 429
click at [384, 97] on div "c" at bounding box center [388, 102] width 25 height 25
click at [435, 109] on pre "3.8670" at bounding box center [424, 103] width 32 height 24
drag, startPoint x: 750, startPoint y: 155, endPoint x: 670, endPoint y: 182, distance: 83.7
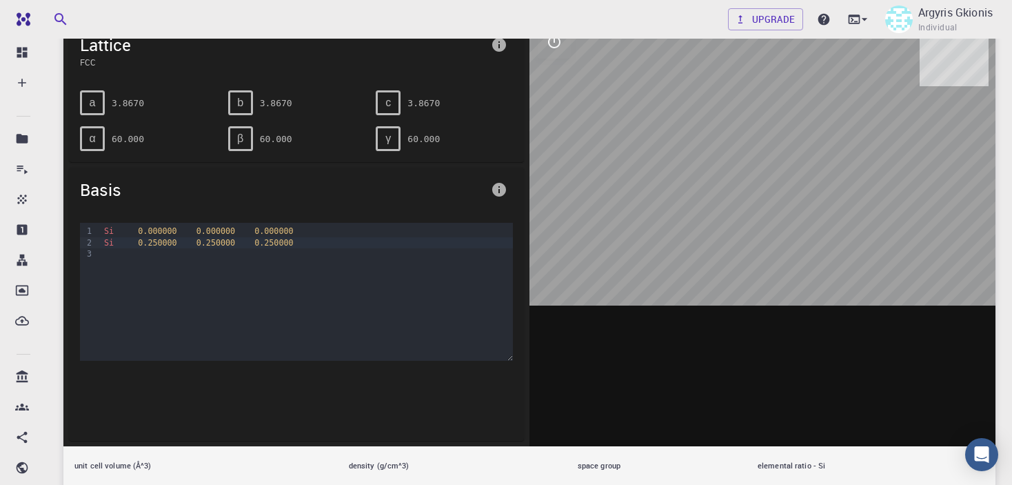
click at [668, 179] on div at bounding box center [763, 231] width 466 height 429
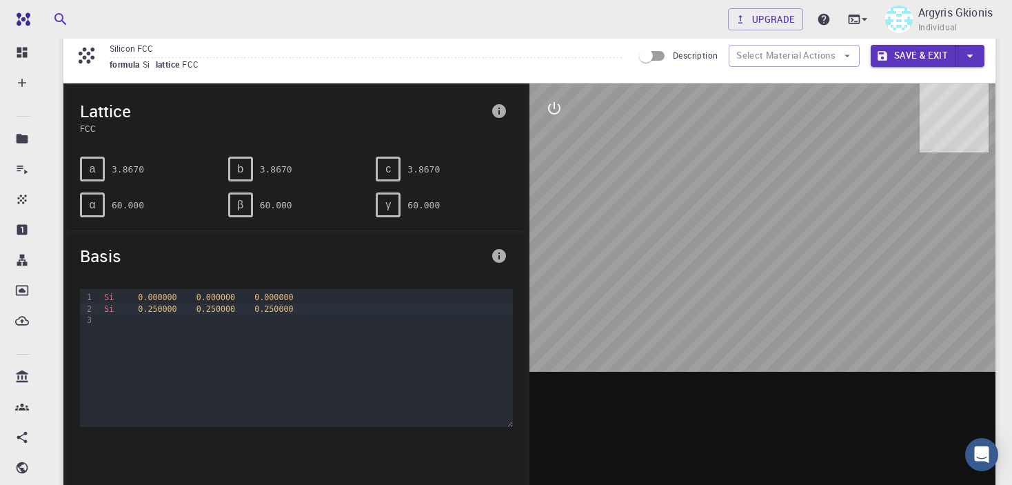
scroll to position [33, 0]
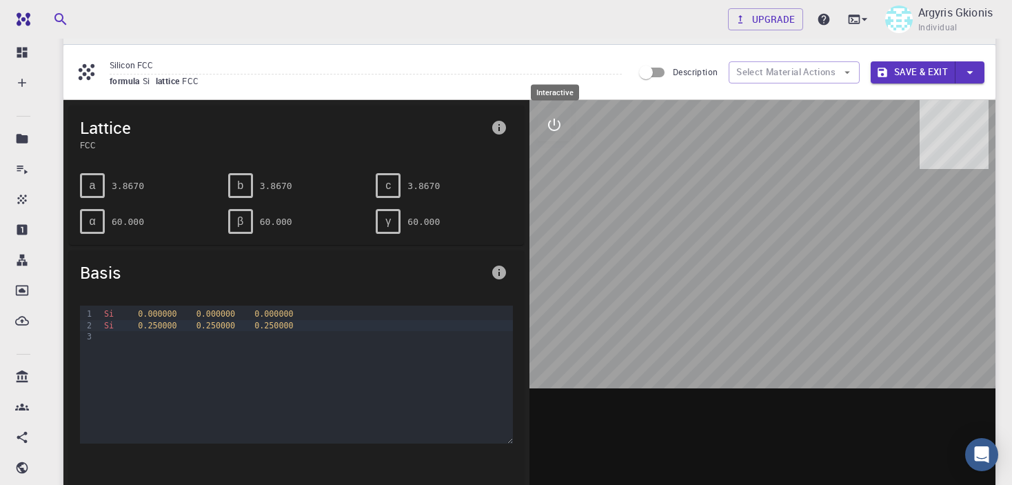
click at [560, 126] on icon "interactive" at bounding box center [554, 125] width 12 height 12
click at [553, 159] on icon "view" at bounding box center [554, 158] width 15 height 10
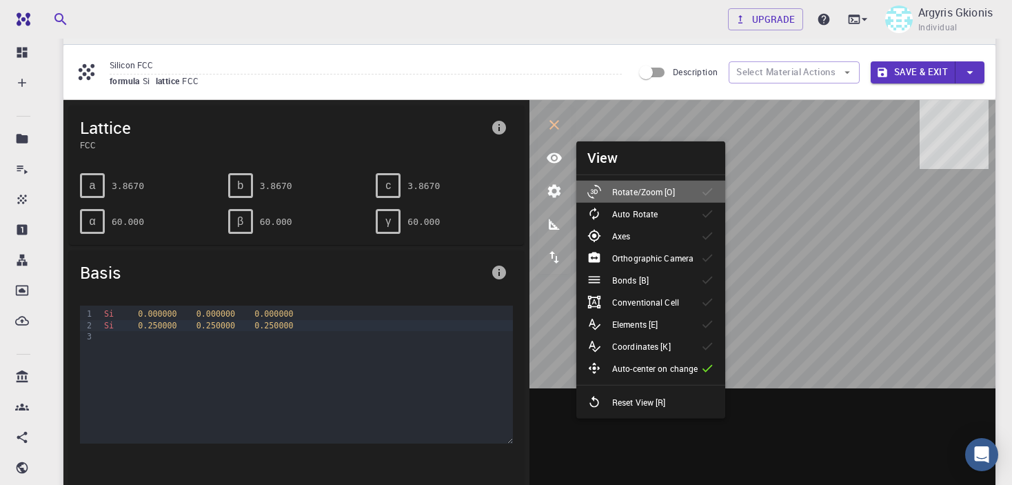
click at [645, 188] on p "Rotate/Zoom [O]" at bounding box center [643, 192] width 63 height 12
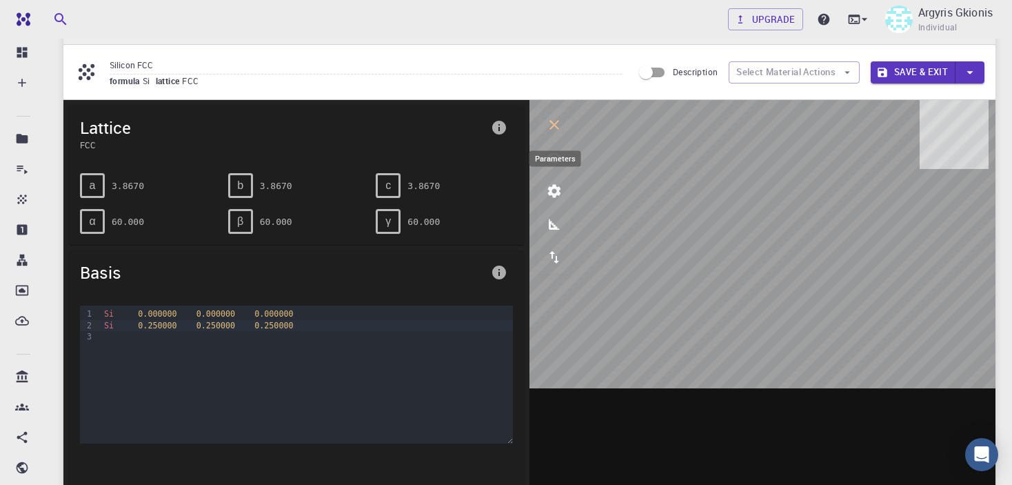
click at [556, 187] on icon "parameters" at bounding box center [554, 191] width 13 height 13
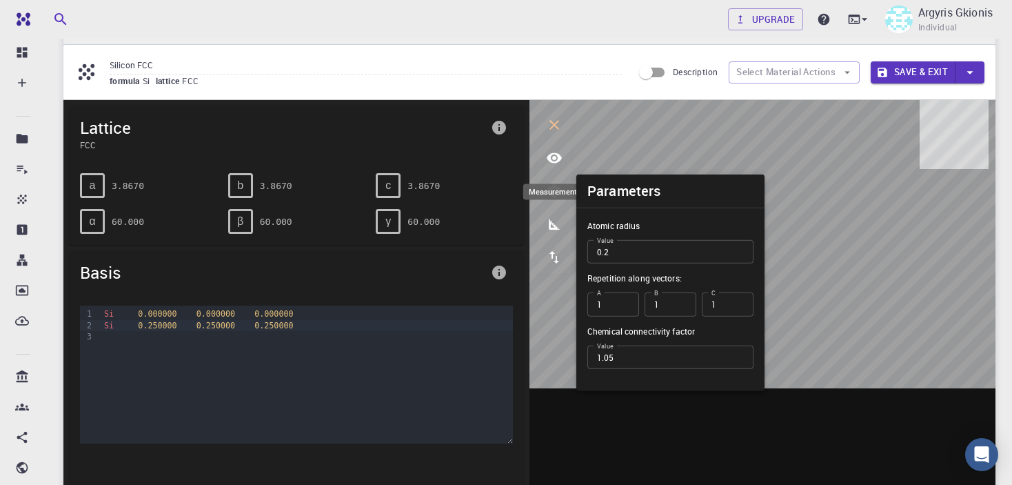
click at [558, 230] on icon "measurements" at bounding box center [554, 224] width 17 height 17
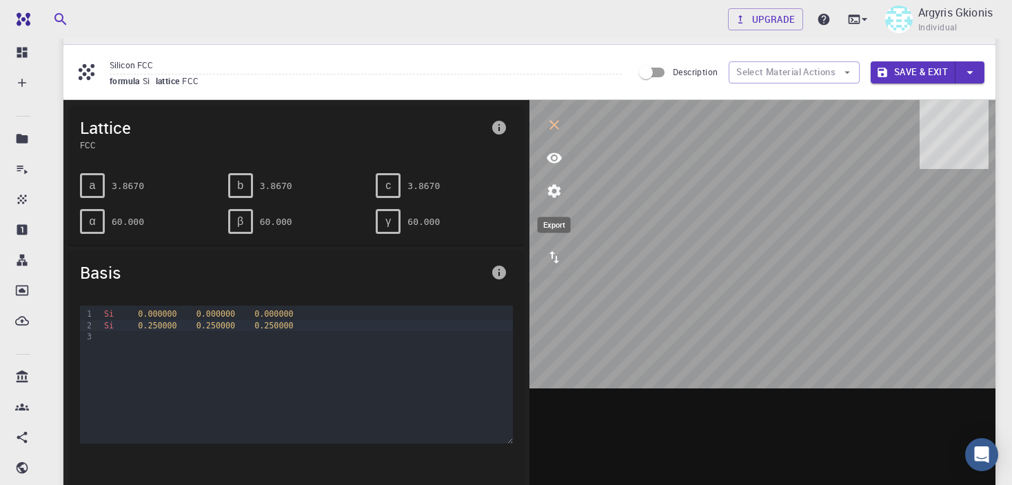
click at [554, 258] on icon "export" at bounding box center [554, 257] width 17 height 17
click at [558, 161] on icon "view" at bounding box center [554, 158] width 15 height 10
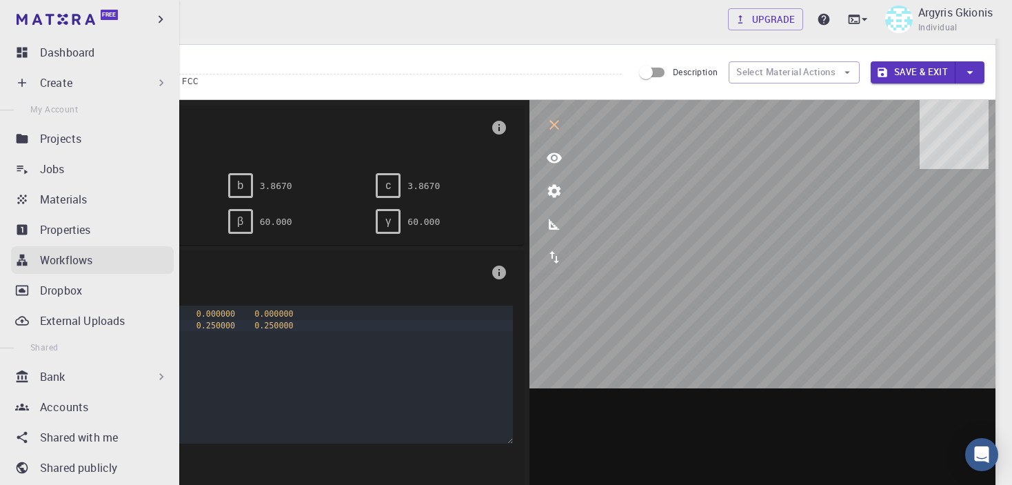
click at [83, 263] on p "Workflows" at bounding box center [66, 260] width 52 height 17
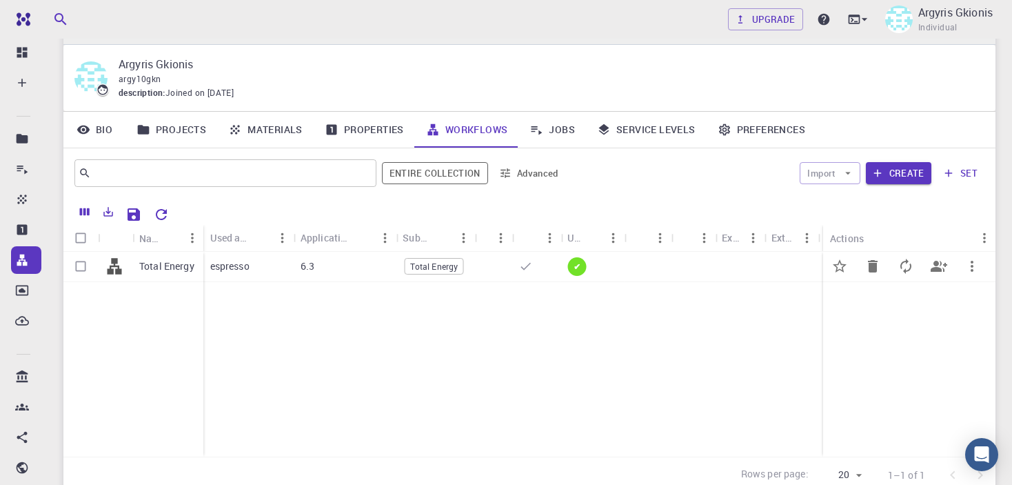
click at [226, 269] on p "espresso" at bounding box center [229, 266] width 39 height 14
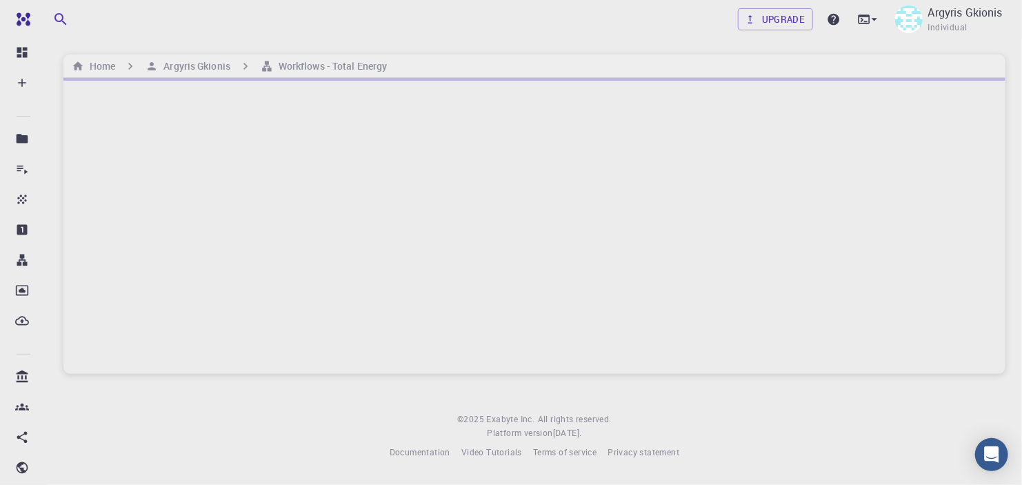
click at [838, 266] on div at bounding box center [534, 226] width 942 height 296
drag, startPoint x: 266, startPoint y: 221, endPoint x: 297, endPoint y: 386, distance: 167.8
click at [297, 386] on div "Upgrade Argyris Gkionis Individual Home Argyris Gkionis Workflows - Total Energ…" at bounding box center [534, 240] width 975 height 481
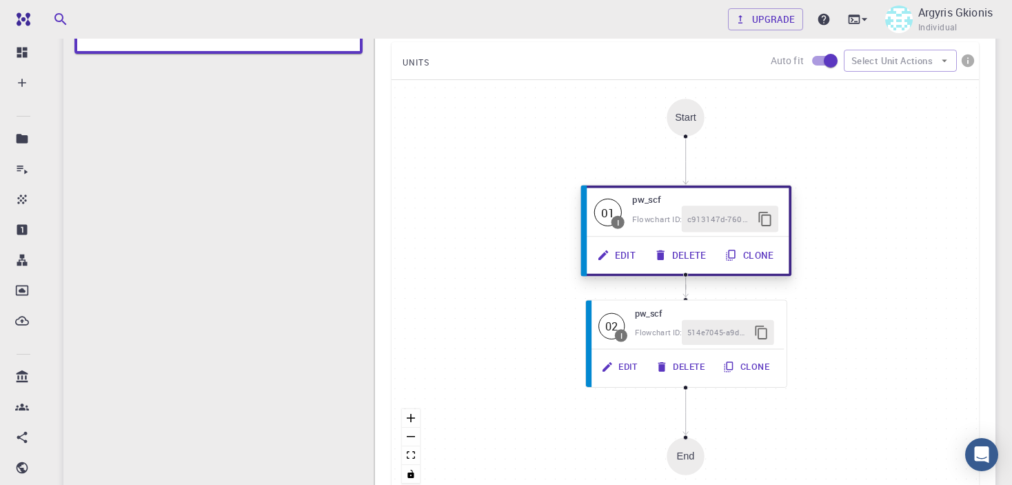
click at [614, 252] on button "Edit" at bounding box center [617, 255] width 57 height 26
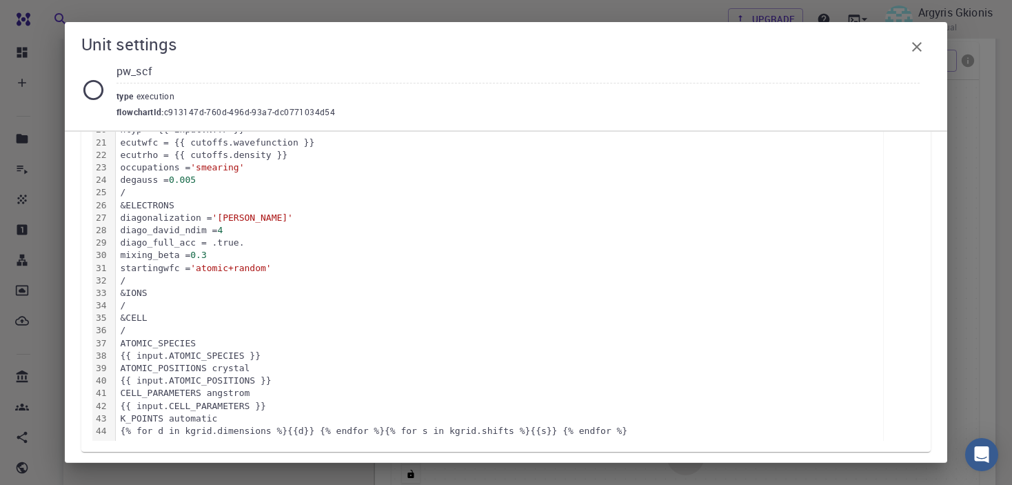
scroll to position [537, 0]
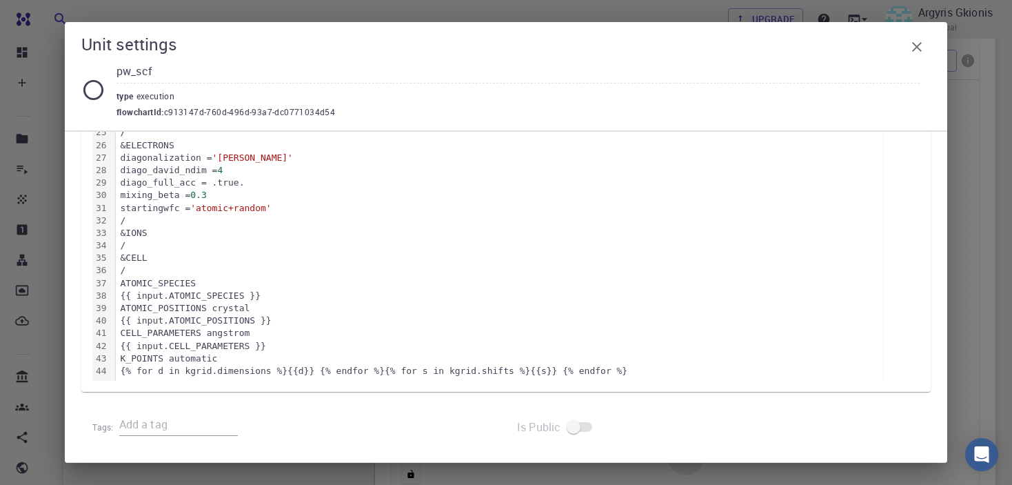
click at [921, 48] on icon "button" at bounding box center [917, 47] width 17 height 17
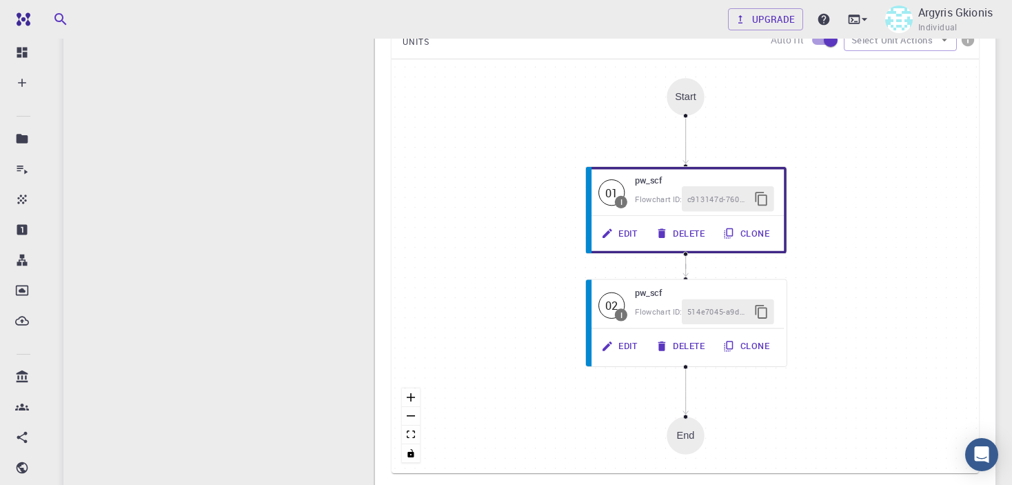
scroll to position [281, 0]
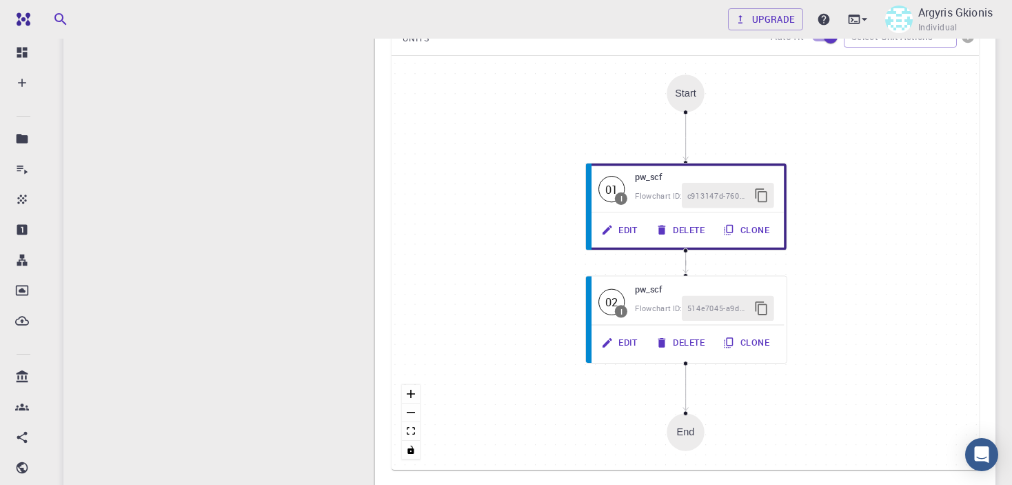
click at [687, 93] on div "Start" at bounding box center [685, 93] width 21 height 11
click at [691, 435] on div "End" at bounding box center [686, 431] width 18 height 11
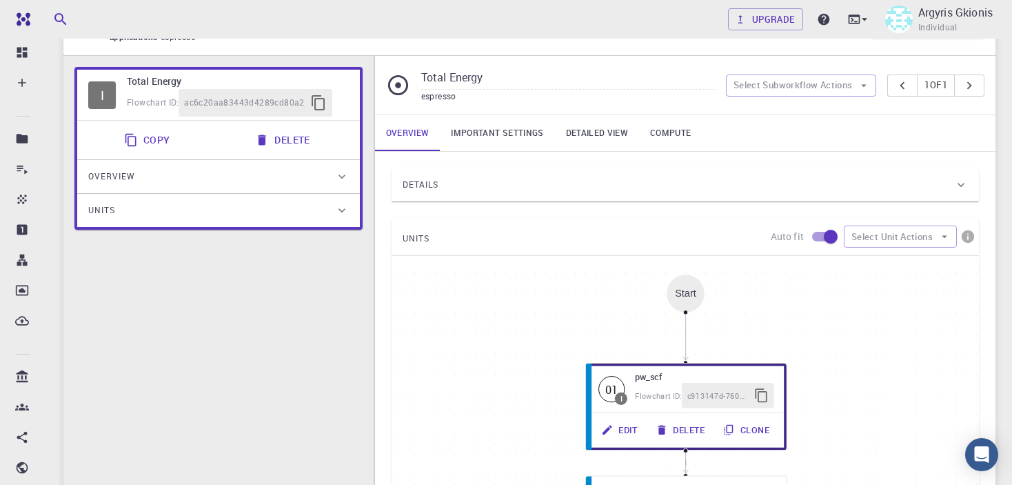
scroll to position [55, 0]
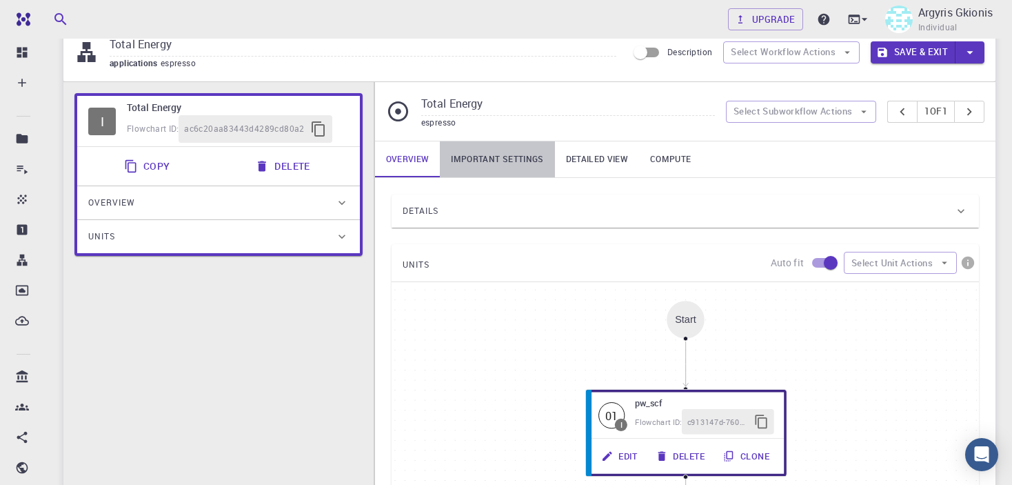
click at [501, 154] on link "Important settings" at bounding box center [497, 159] width 114 height 36
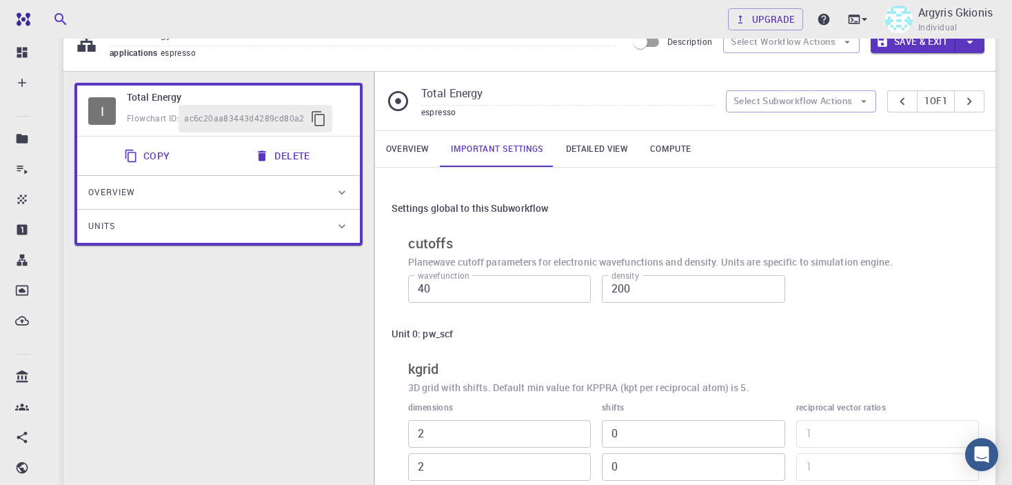
scroll to position [64, 0]
click at [592, 154] on link "Detailed view" at bounding box center [597, 150] width 84 height 36
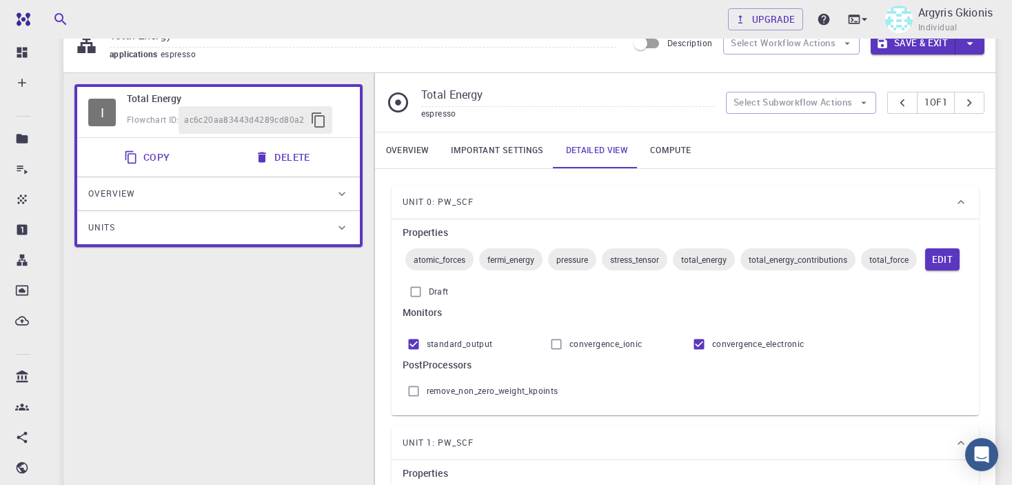
click at [521, 257] on span "fermi_energy" at bounding box center [510, 259] width 63 height 11
click at [925, 270] on button "Edit" at bounding box center [942, 259] width 35 height 22
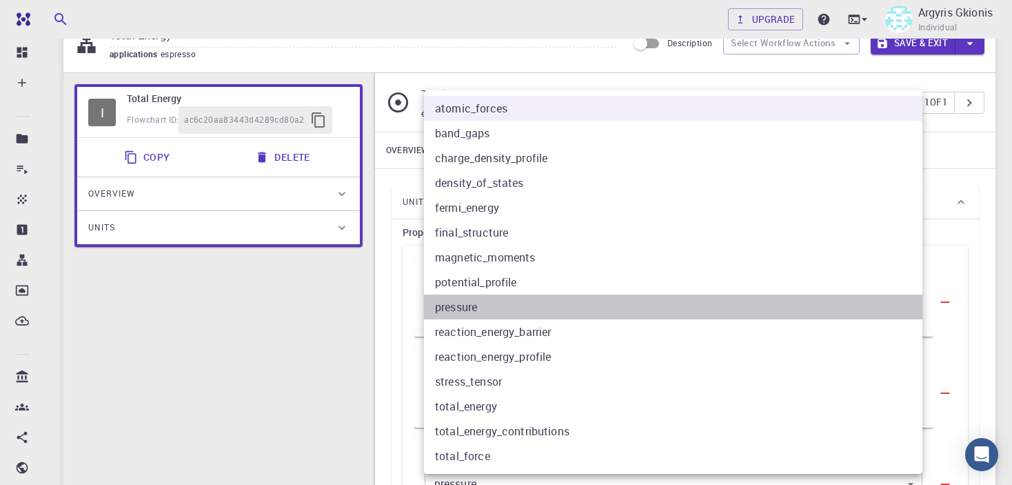
click at [507, 302] on li "pressure" at bounding box center [673, 306] width 499 height 25
type input "8"
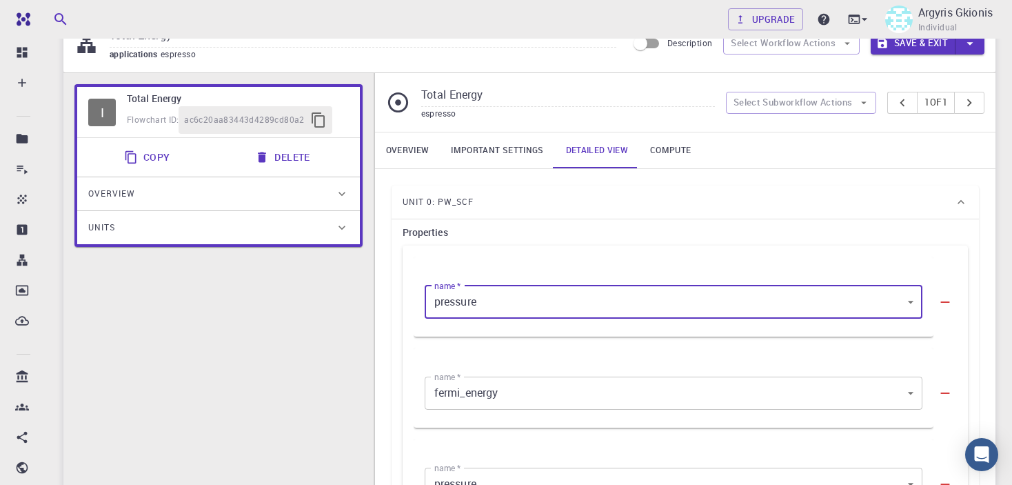
click at [397, 139] on link "Overview" at bounding box center [408, 150] width 66 height 36
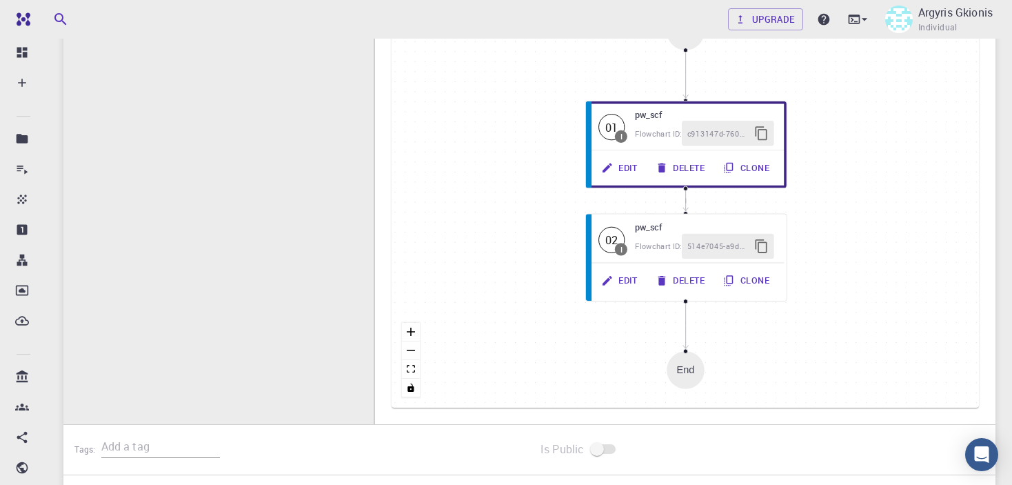
scroll to position [345, 0]
click at [414, 390] on button "toggle interactivity" at bounding box center [411, 386] width 18 height 19
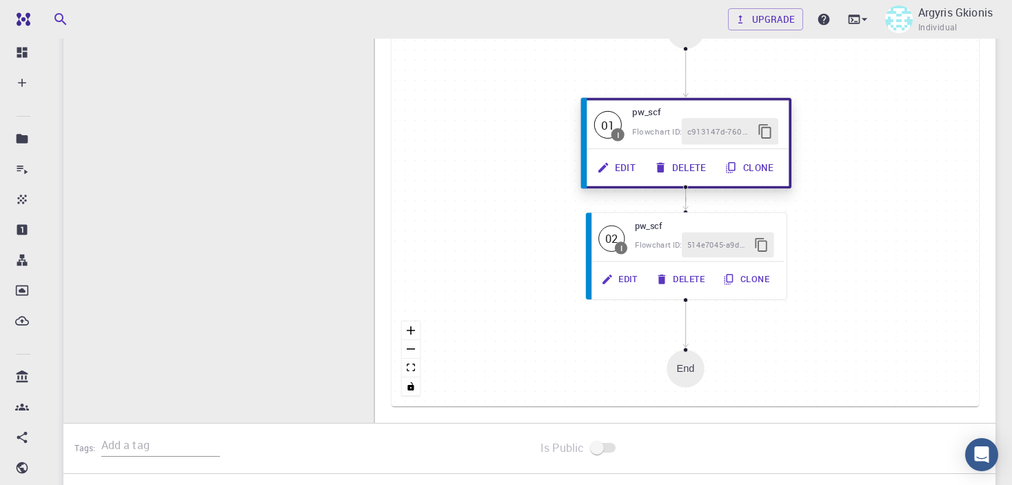
click at [760, 130] on icon "button" at bounding box center [765, 131] width 16 height 16
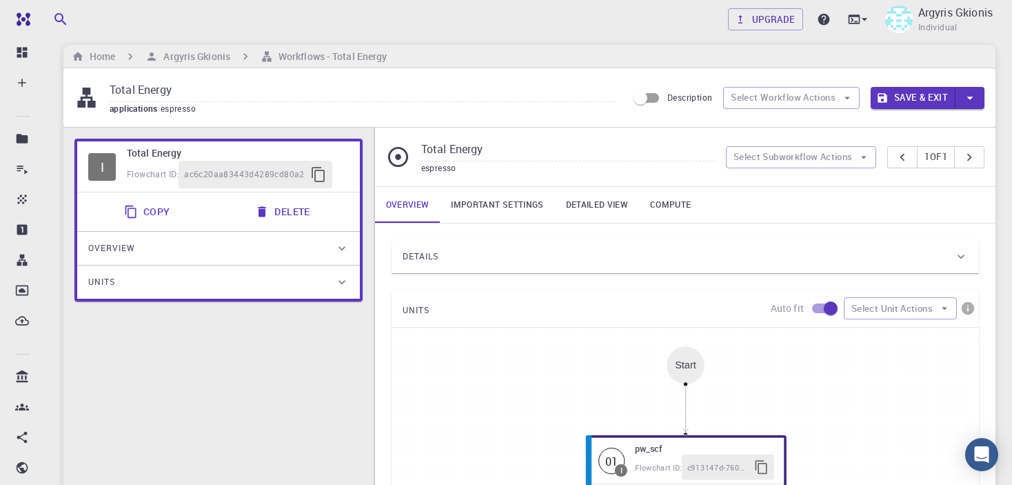
scroll to position [3, 0]
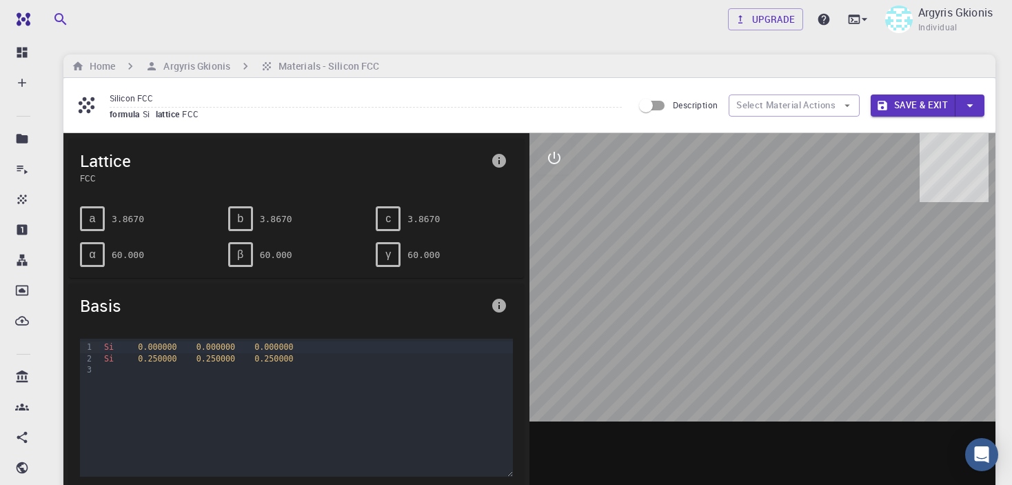
drag, startPoint x: 758, startPoint y: 229, endPoint x: 831, endPoint y: 267, distance: 82.4
click at [831, 267] on div at bounding box center [763, 347] width 466 height 429
drag, startPoint x: 783, startPoint y: 321, endPoint x: 700, endPoint y: 332, distance: 83.5
click at [700, 332] on div at bounding box center [763, 347] width 466 height 429
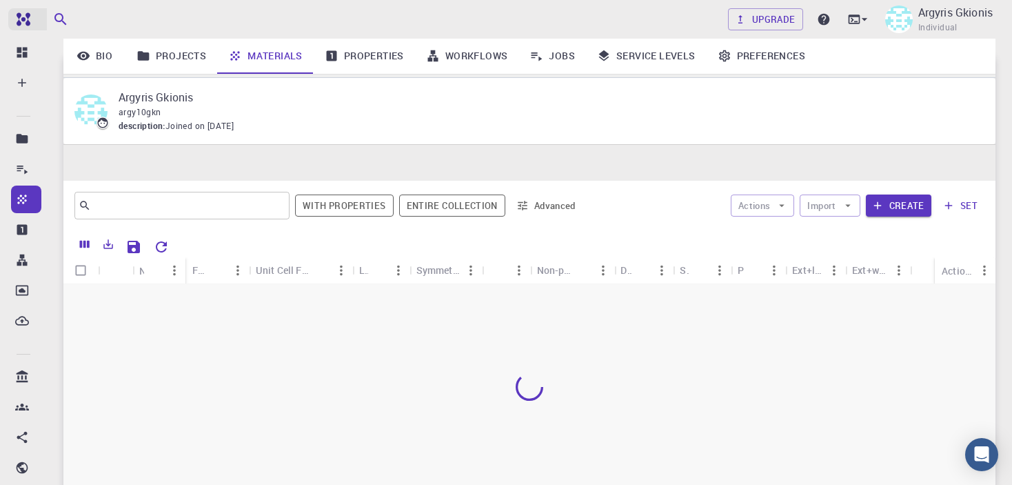
scroll to position [123, 0]
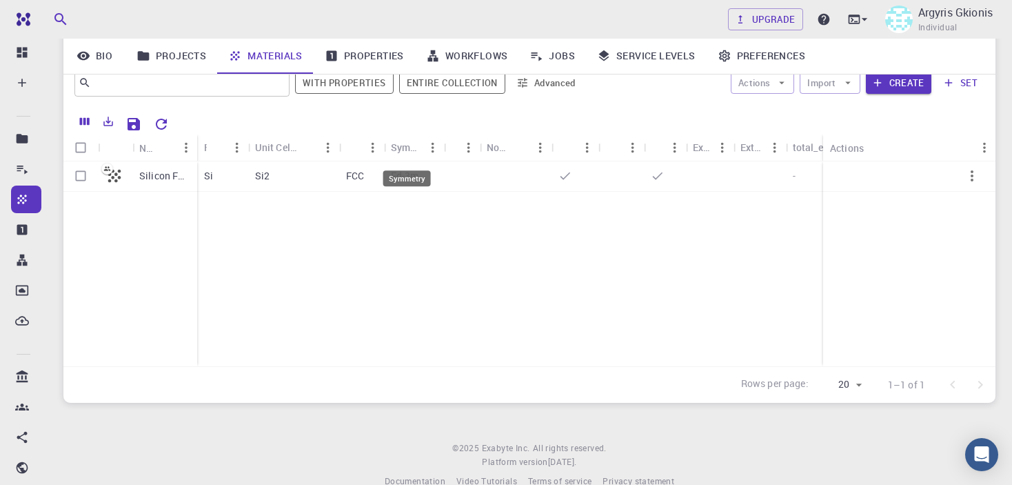
click at [407, 149] on div "Symmetry" at bounding box center [406, 147] width 31 height 27
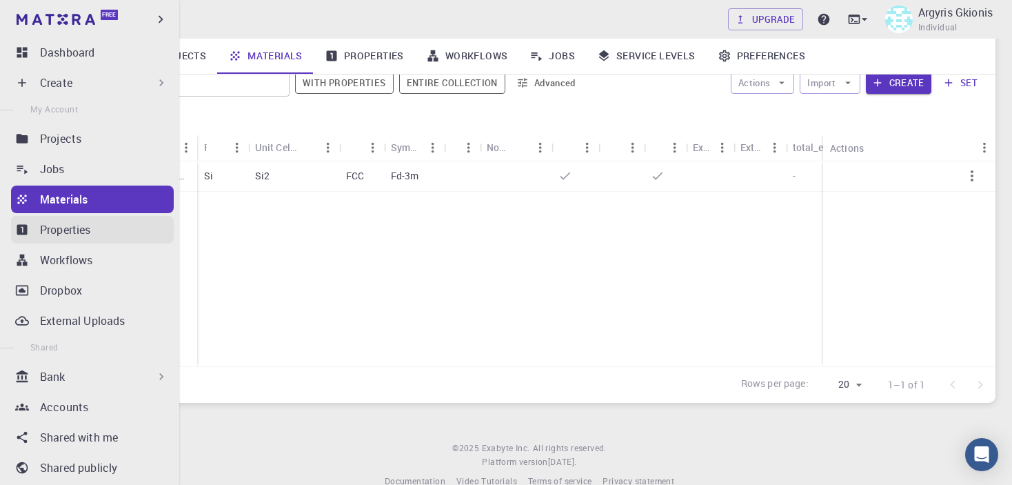
click at [66, 228] on p "Properties" at bounding box center [65, 229] width 51 height 17
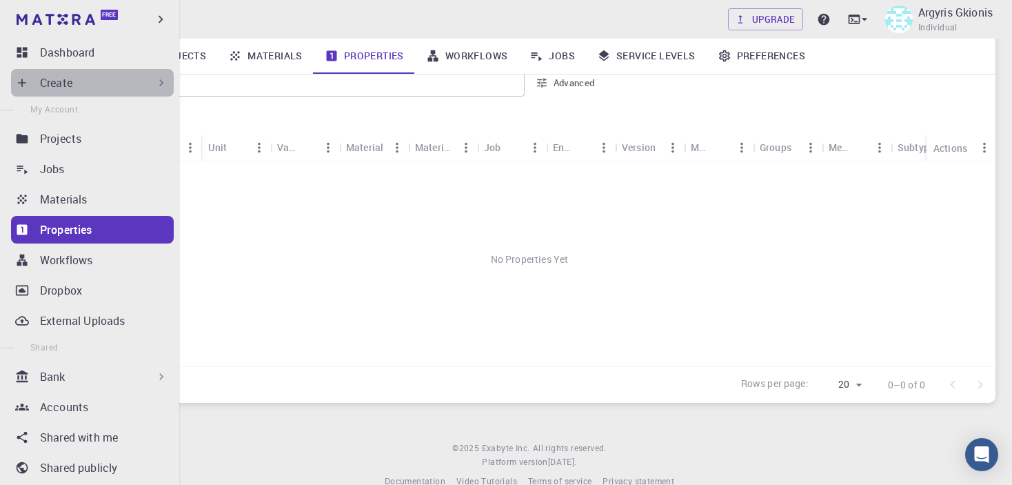
click at [141, 83] on div "Create" at bounding box center [104, 82] width 128 height 17
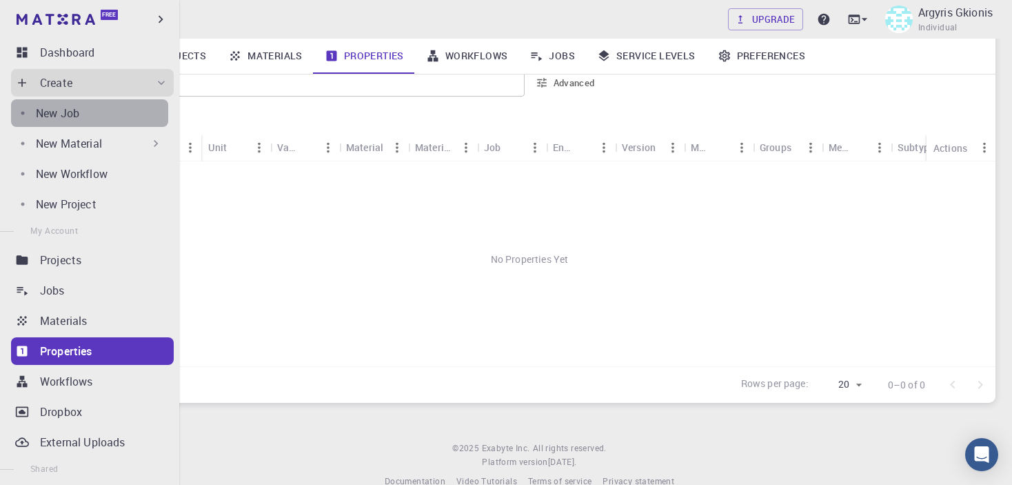
click at [99, 108] on div "New Job" at bounding box center [102, 113] width 132 height 17
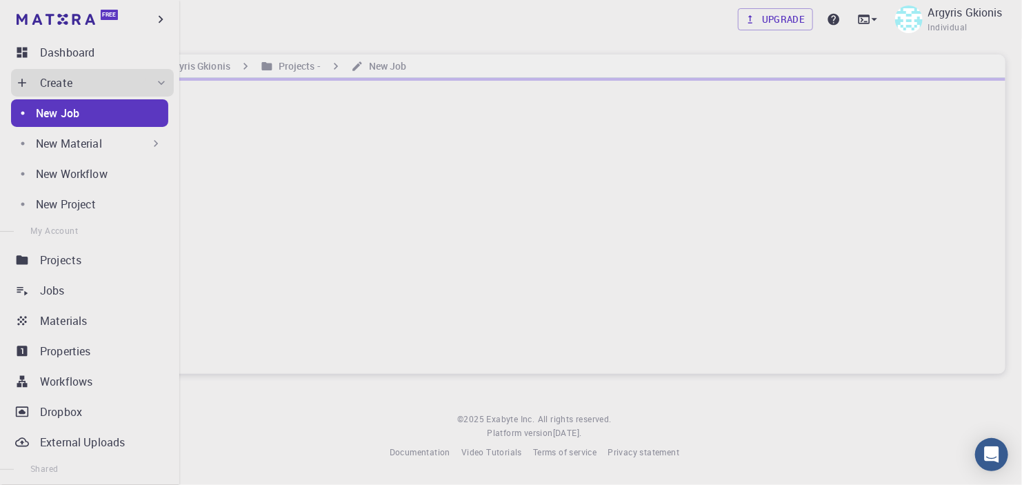
click at [136, 146] on div "New Material" at bounding box center [99, 143] width 127 height 17
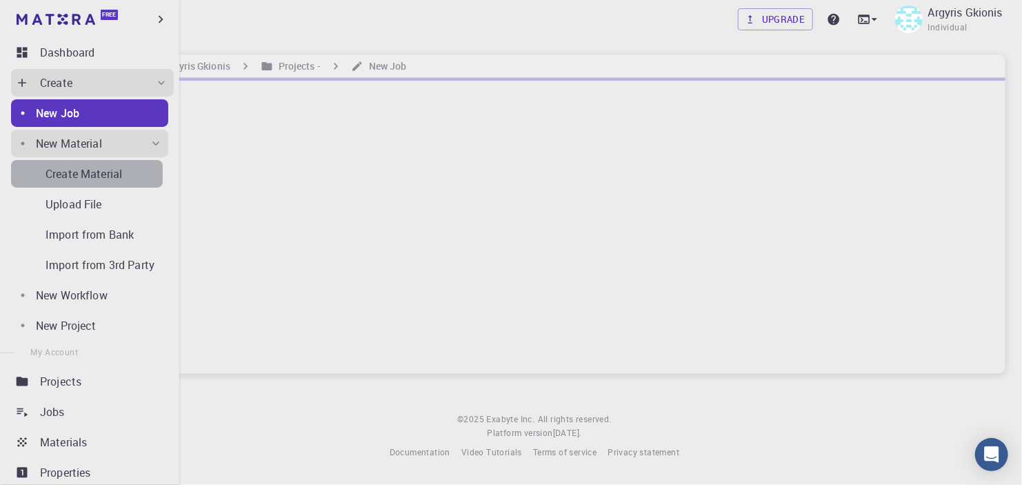
click at [103, 173] on p "Create Material" at bounding box center [84, 174] width 77 height 17
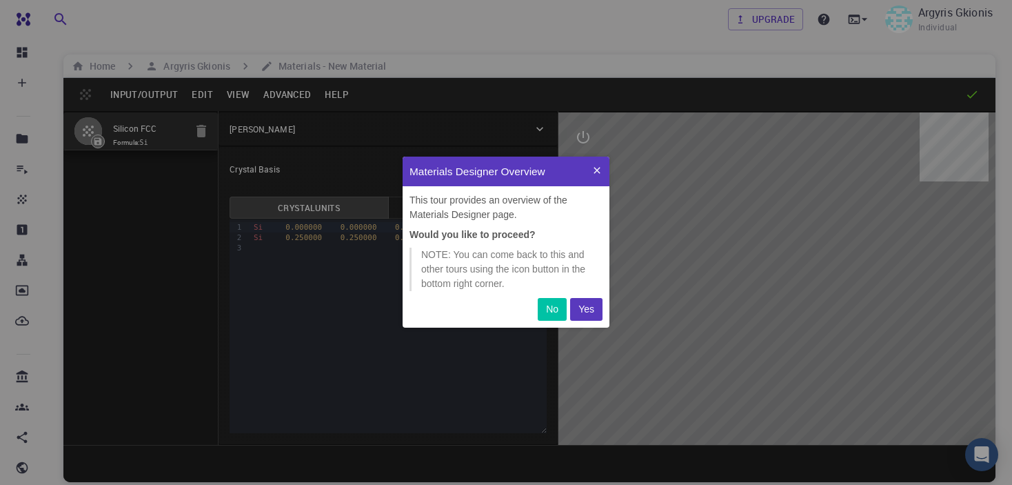
scroll to position [161, 197]
click at [588, 310] on p "Yes" at bounding box center [587, 309] width 16 height 14
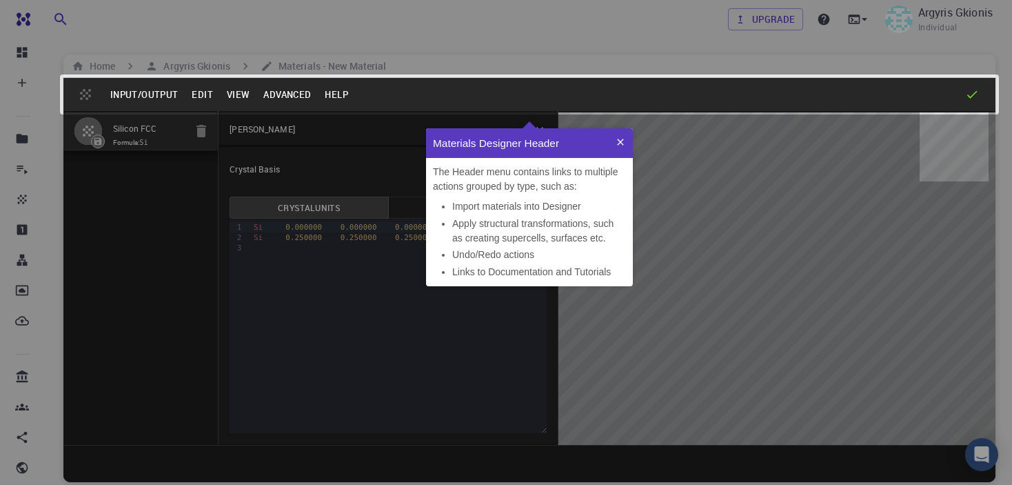
scroll to position [148, 197]
click at [620, 143] on icon at bounding box center [620, 142] width 11 height 11
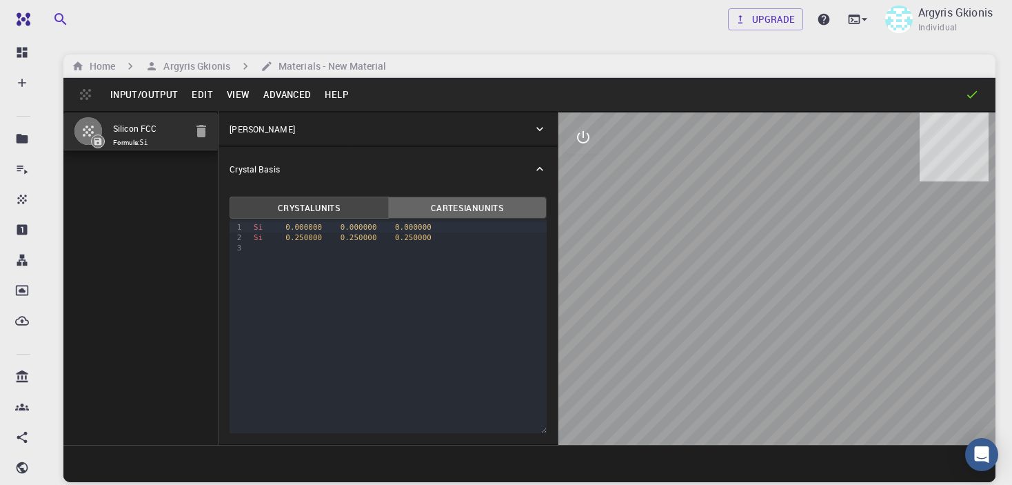
click at [490, 199] on button "Cartesian Units" at bounding box center [467, 208] width 159 height 22
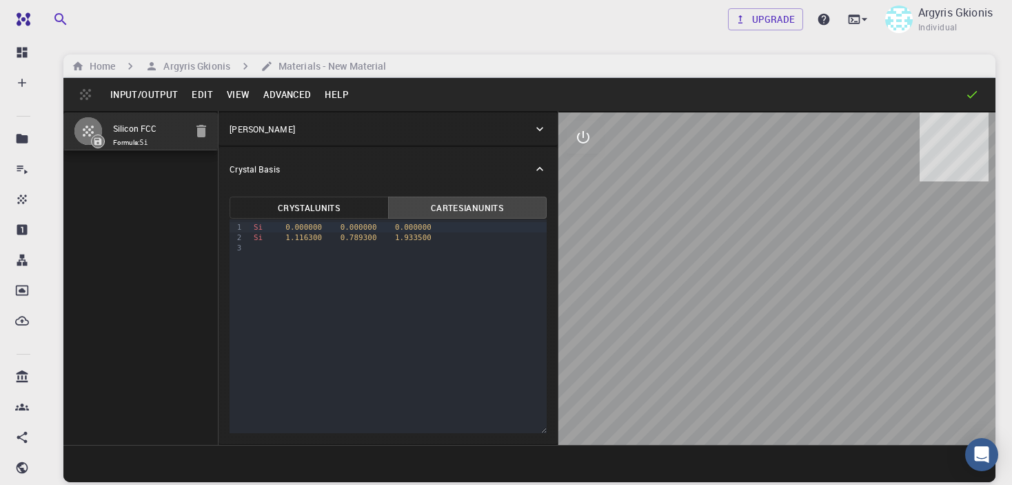
click at [319, 208] on button "Crystal Units" at bounding box center [309, 208] width 159 height 22
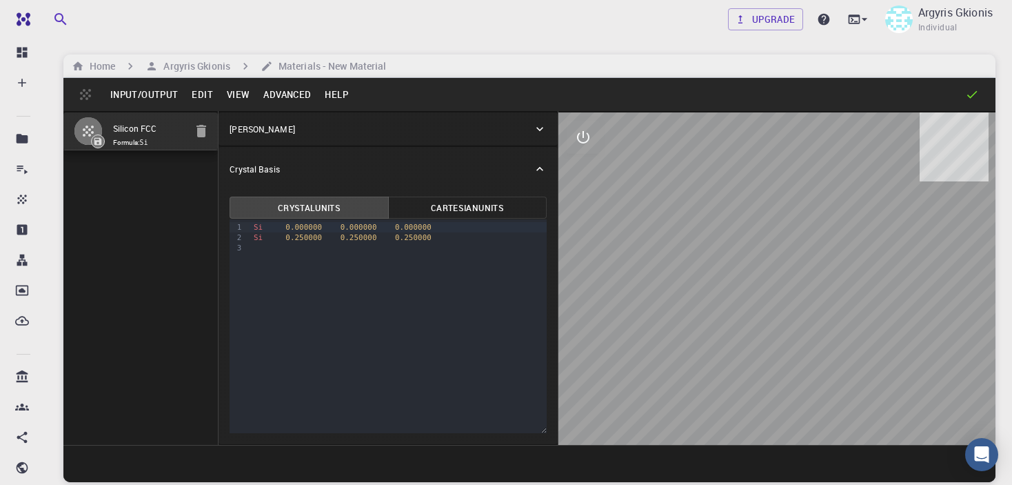
click at [128, 132] on input "Silicon FCC" at bounding box center [149, 129] width 72 height 16
click at [148, 89] on button "Input/Output" at bounding box center [143, 94] width 81 height 22
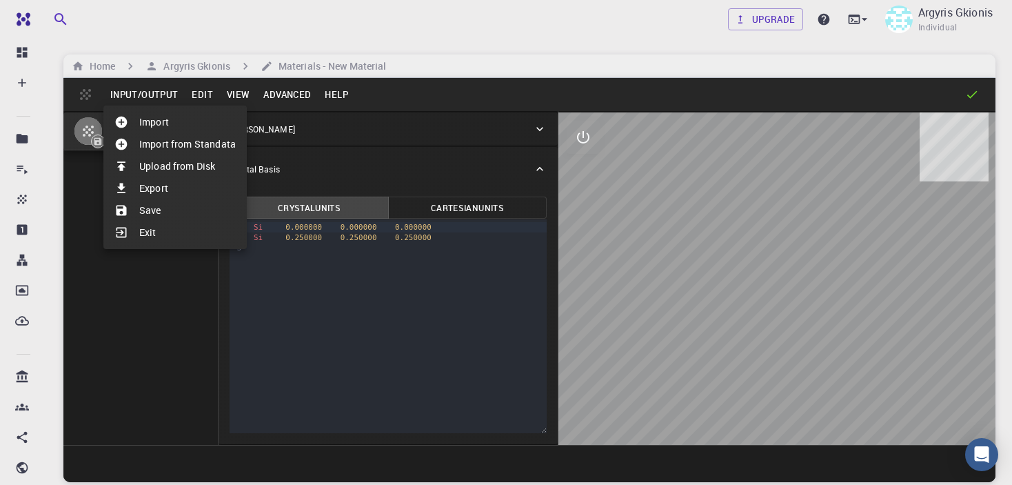
click at [165, 122] on li "Import" at bounding box center [174, 122] width 143 height 22
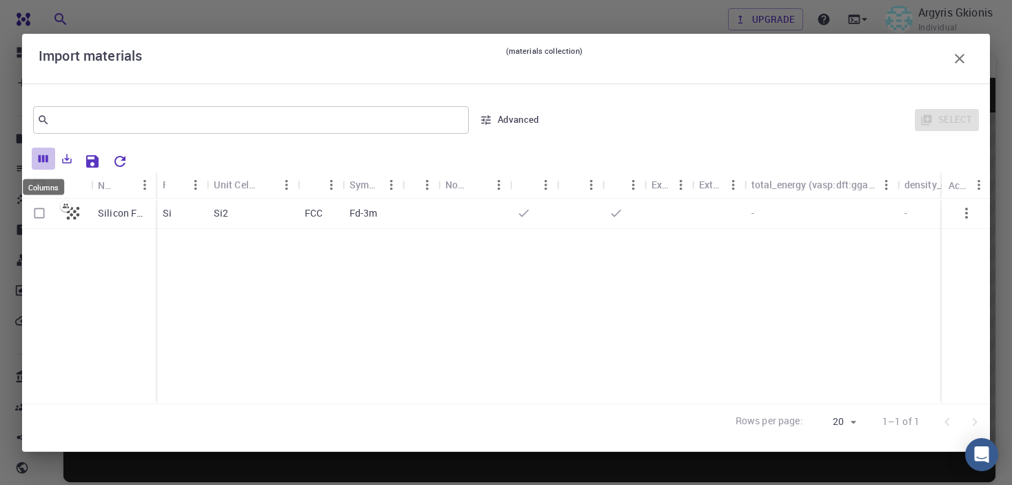
click at [43, 159] on icon "Columns" at bounding box center [44, 158] width 10 height 8
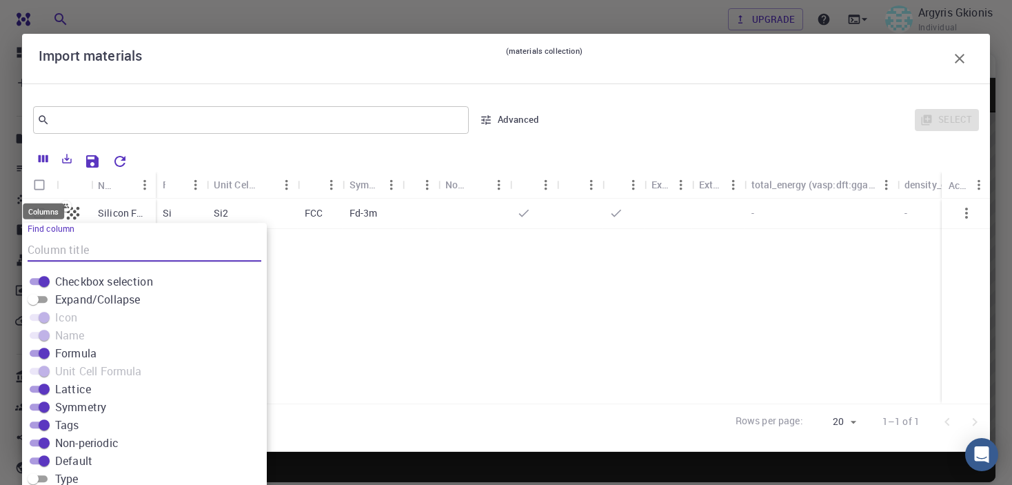
scroll to position [24, 0]
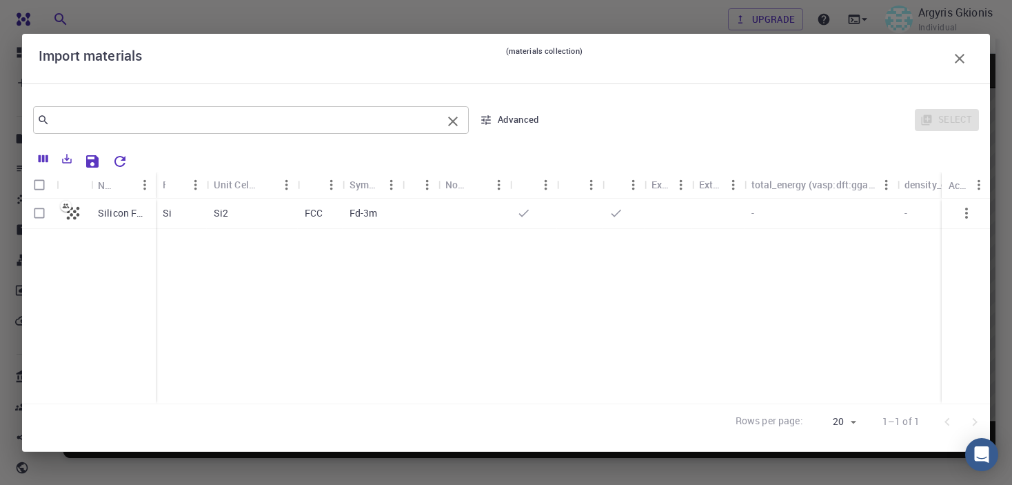
click at [285, 124] on input "text" at bounding box center [246, 119] width 392 height 19
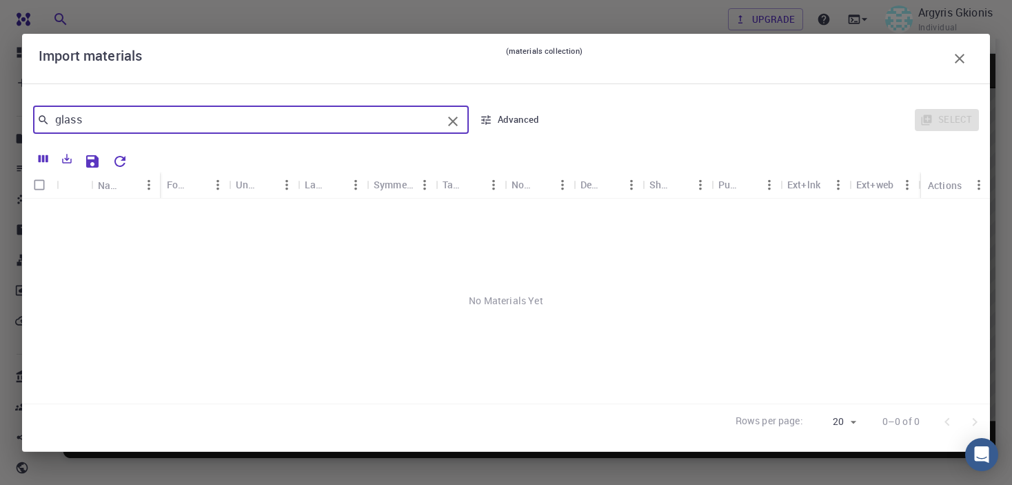
drag, startPoint x: 279, startPoint y: 124, endPoint x: 74, endPoint y: 127, distance: 205.5
click at [74, 127] on input "glass" at bounding box center [246, 119] width 392 height 19
type input "g"
click at [402, 121] on input "text" at bounding box center [246, 119] width 392 height 19
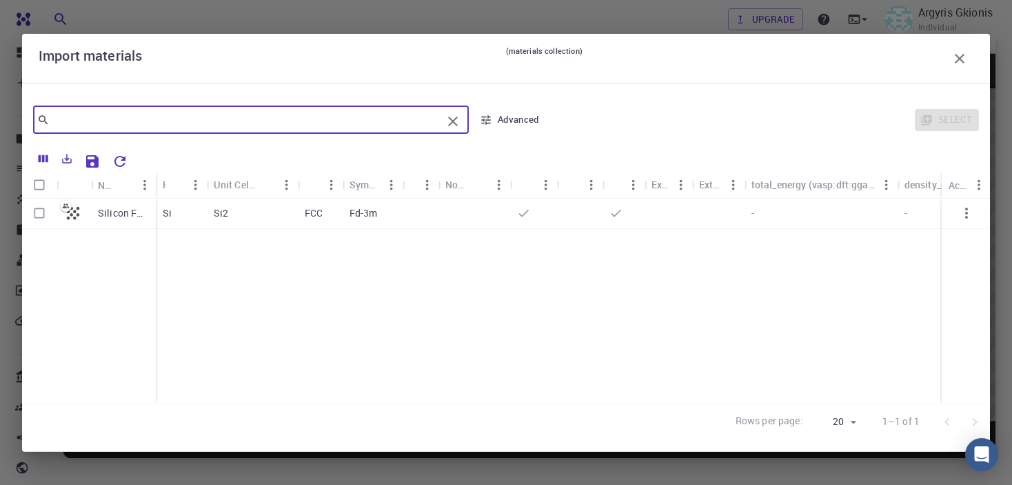
click at [948, 50] on button "button" at bounding box center [960, 59] width 28 height 28
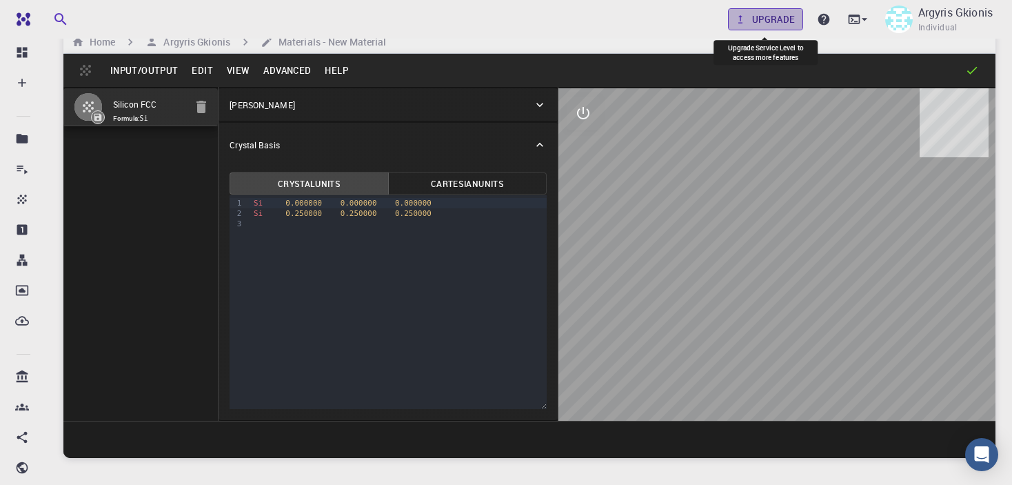
click at [763, 19] on link "Upgrade" at bounding box center [765, 19] width 75 height 22
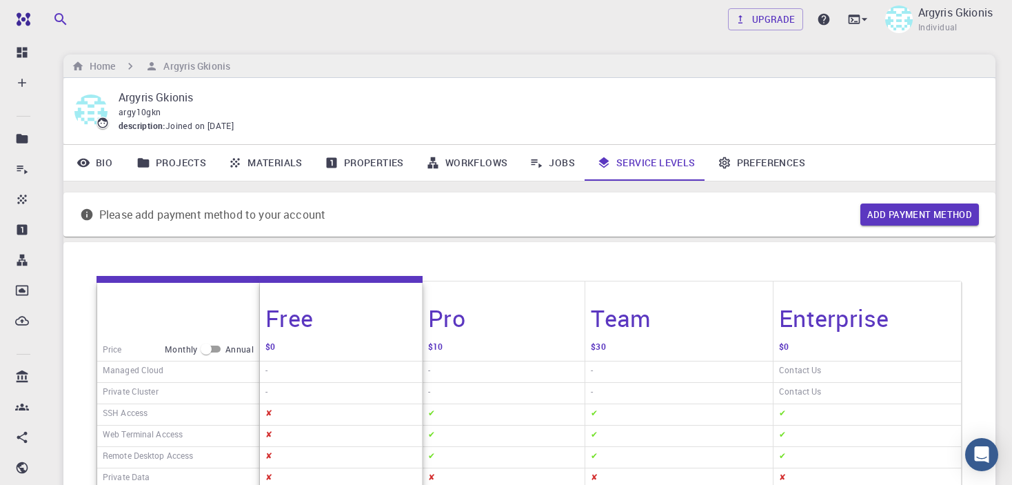
click at [256, 163] on link "Materials" at bounding box center [265, 163] width 97 height 36
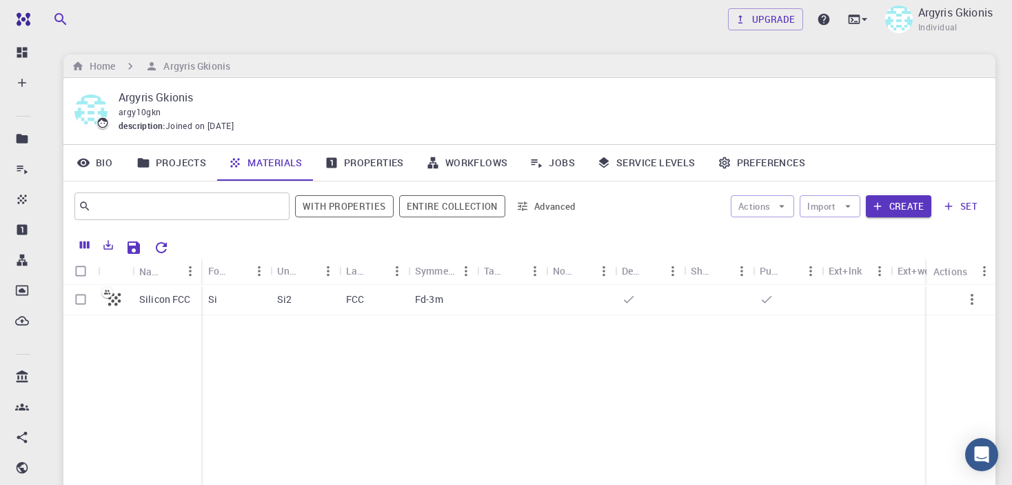
click at [81, 270] on input "Select all rows" at bounding box center [81, 271] width 26 height 26
checkbox input "true"
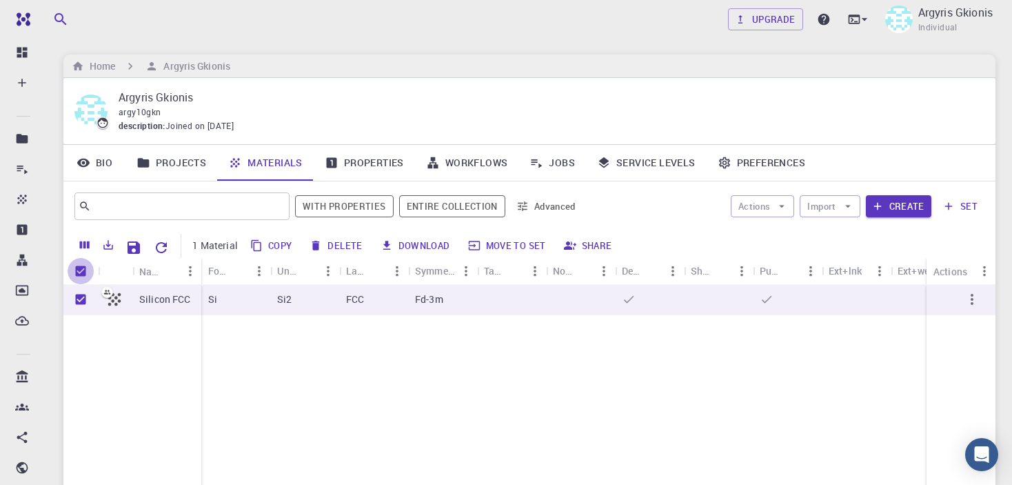
click at [81, 270] on input "Unselect all rows" at bounding box center [81, 271] width 26 height 26
checkbox input "false"
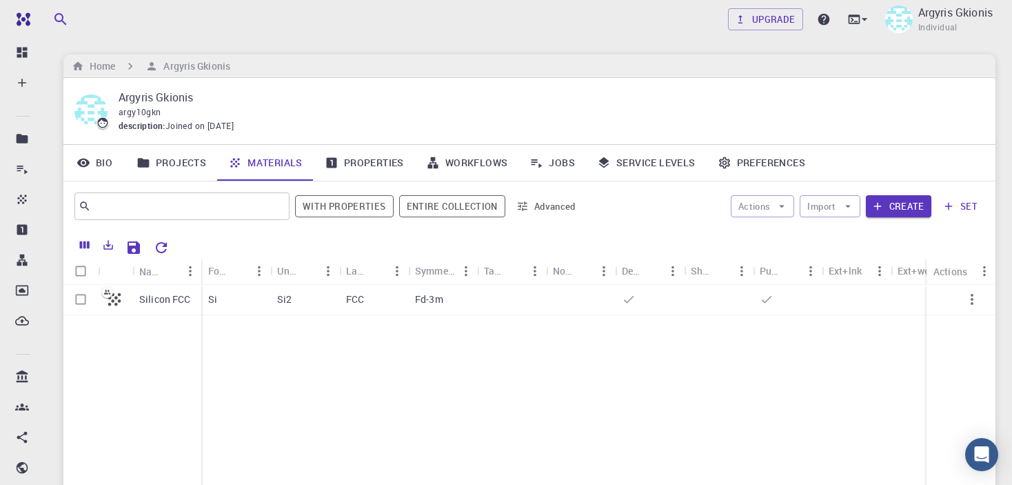
click at [81, 270] on input "Select all rows" at bounding box center [81, 271] width 26 height 26
checkbox input "true"
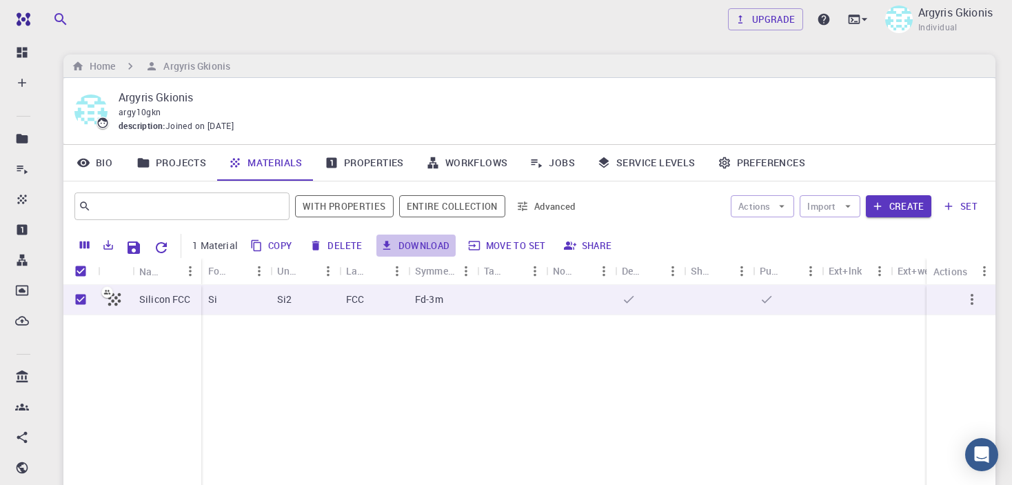
click at [405, 248] on button "Download" at bounding box center [416, 245] width 79 height 22
click at [79, 269] on input "Unselect all rows" at bounding box center [81, 271] width 26 height 26
checkbox input "false"
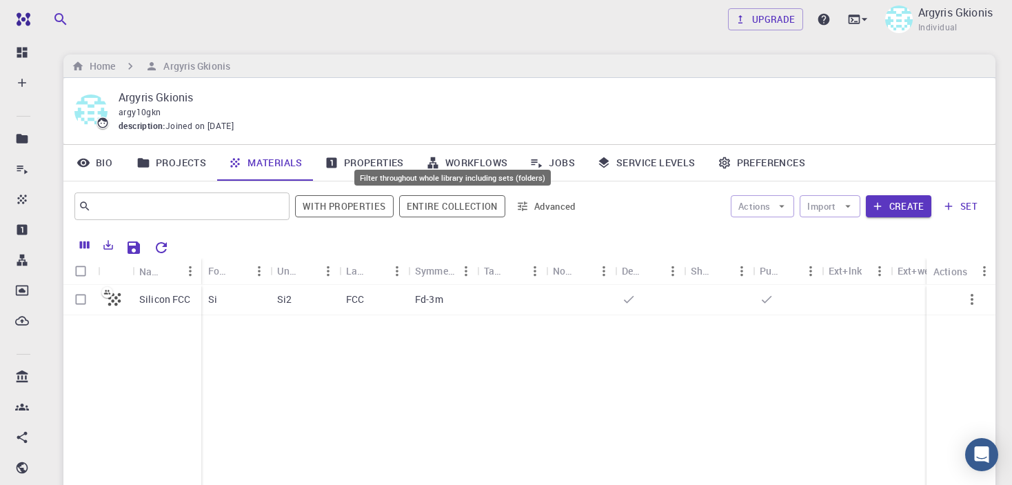
click at [425, 207] on button "Entire collection" at bounding box center [452, 206] width 106 height 22
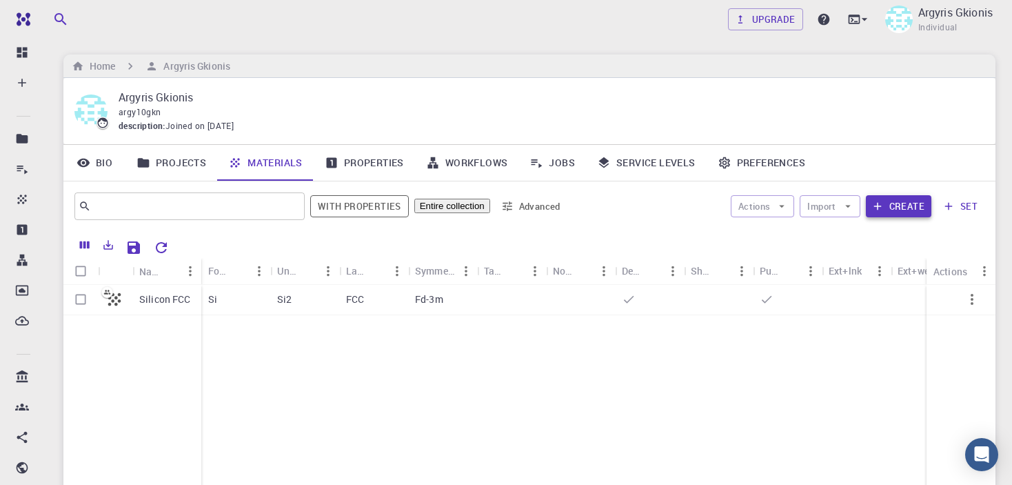
click at [891, 201] on button "Create" at bounding box center [899, 206] width 66 height 22
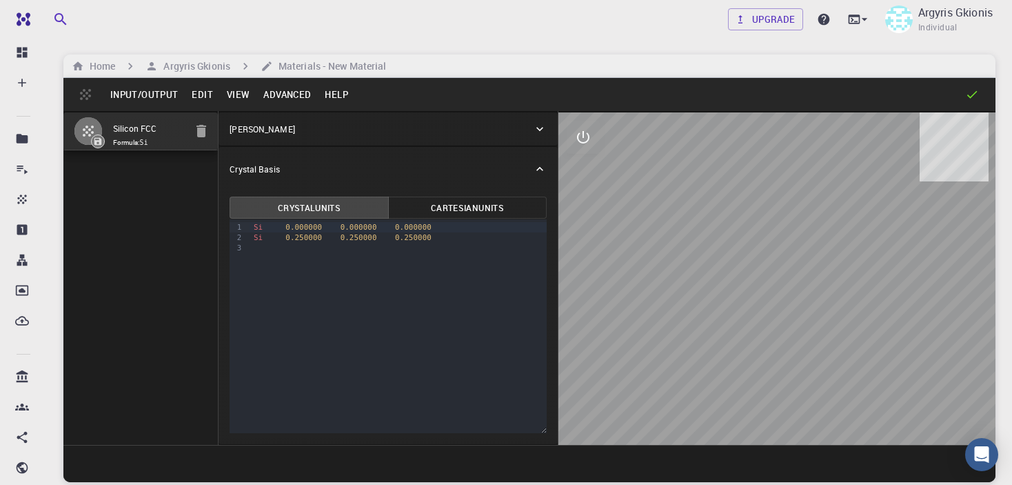
click at [537, 127] on icon at bounding box center [540, 129] width 14 height 14
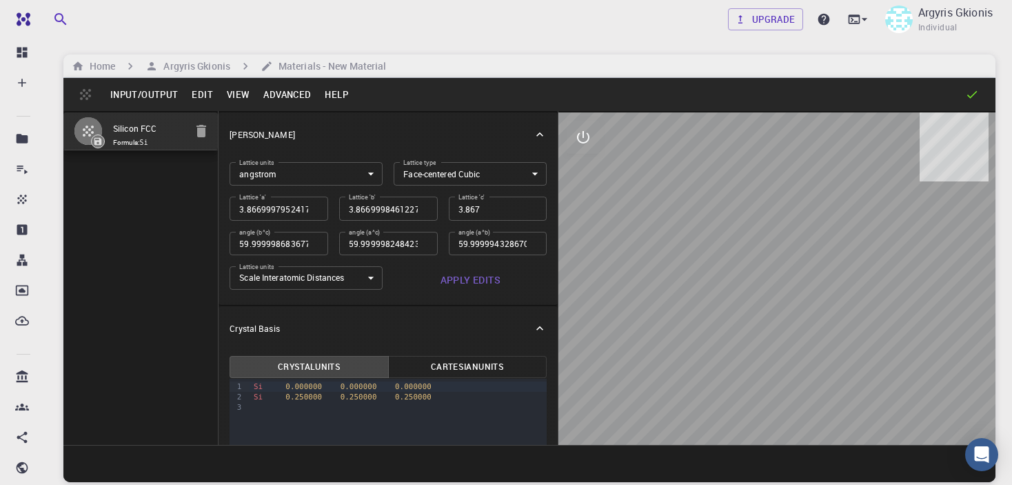
click at [533, 132] on icon at bounding box center [540, 135] width 14 height 14
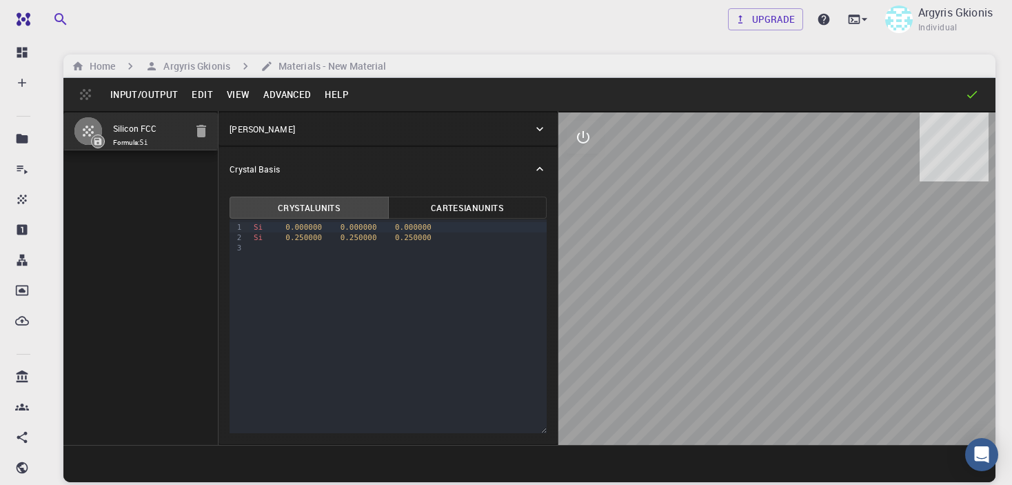
click at [327, 90] on button "Help" at bounding box center [336, 94] width 37 height 22
click at [376, 117] on li "Documentation" at bounding box center [373, 122] width 115 height 22
